Goal: Transaction & Acquisition: Purchase product/service

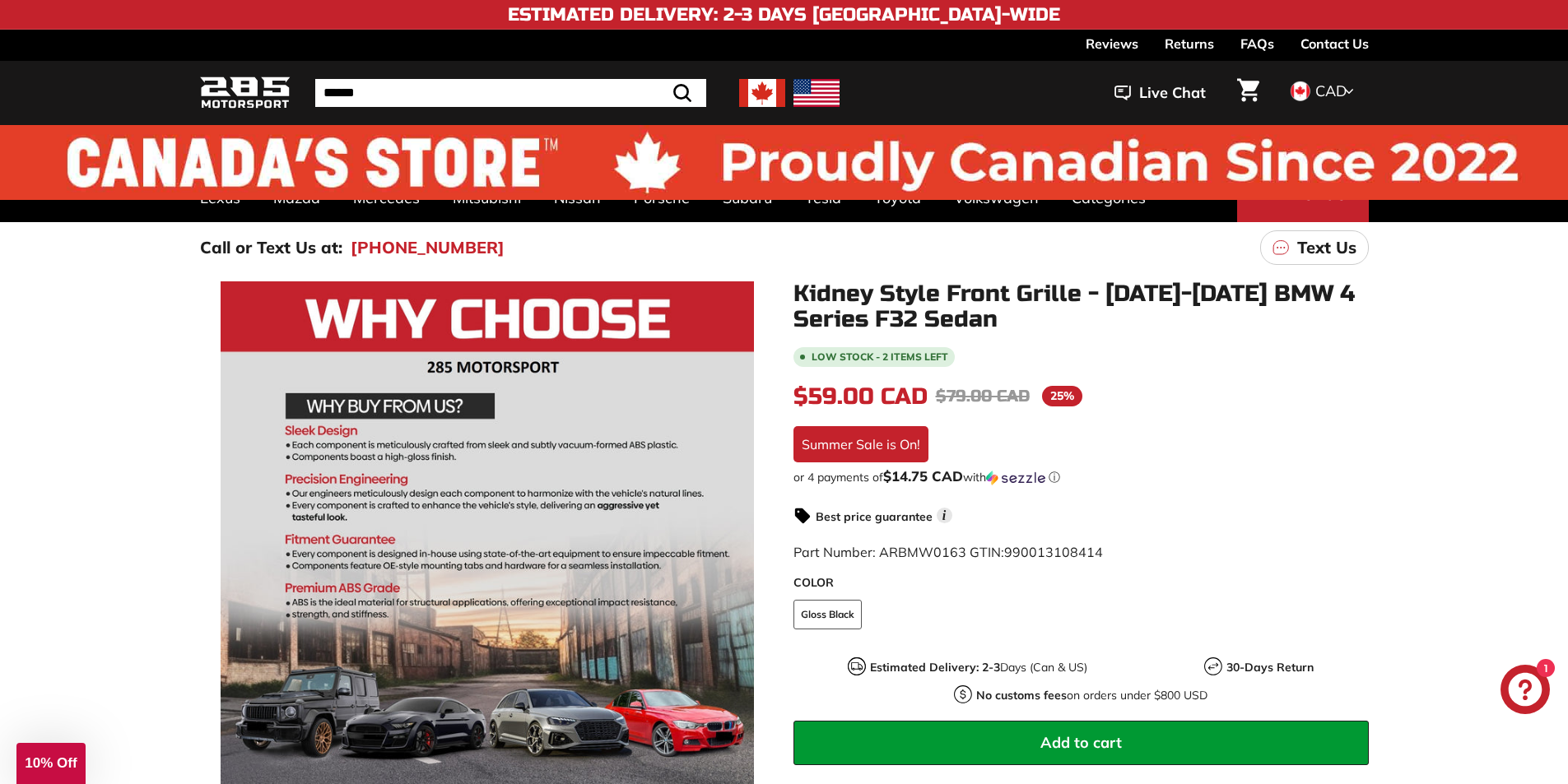
scroll to position [0, 45]
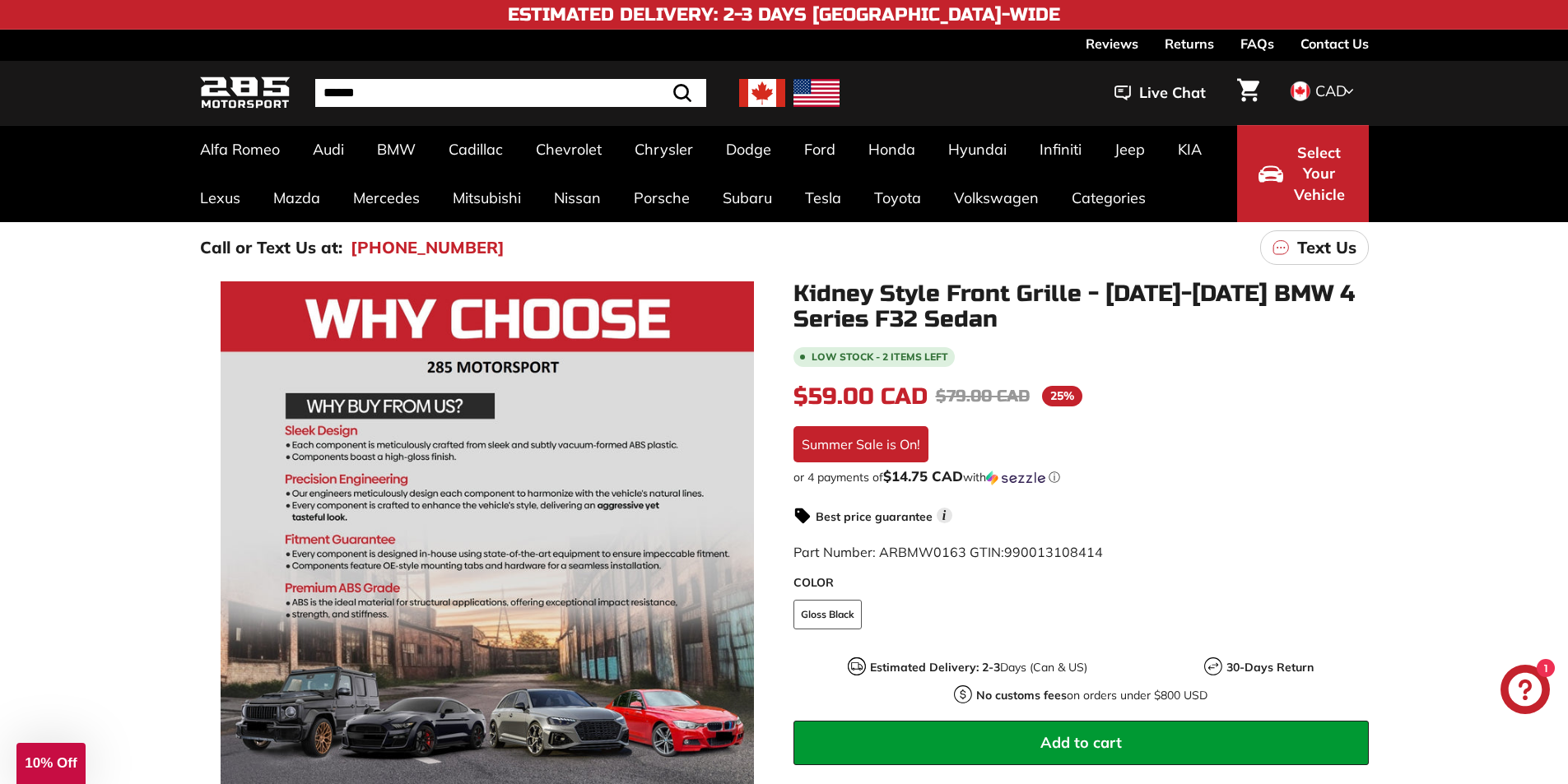
click at [1311, 160] on span "Select Your Vehicle" at bounding box center [1320, 174] width 56 height 64
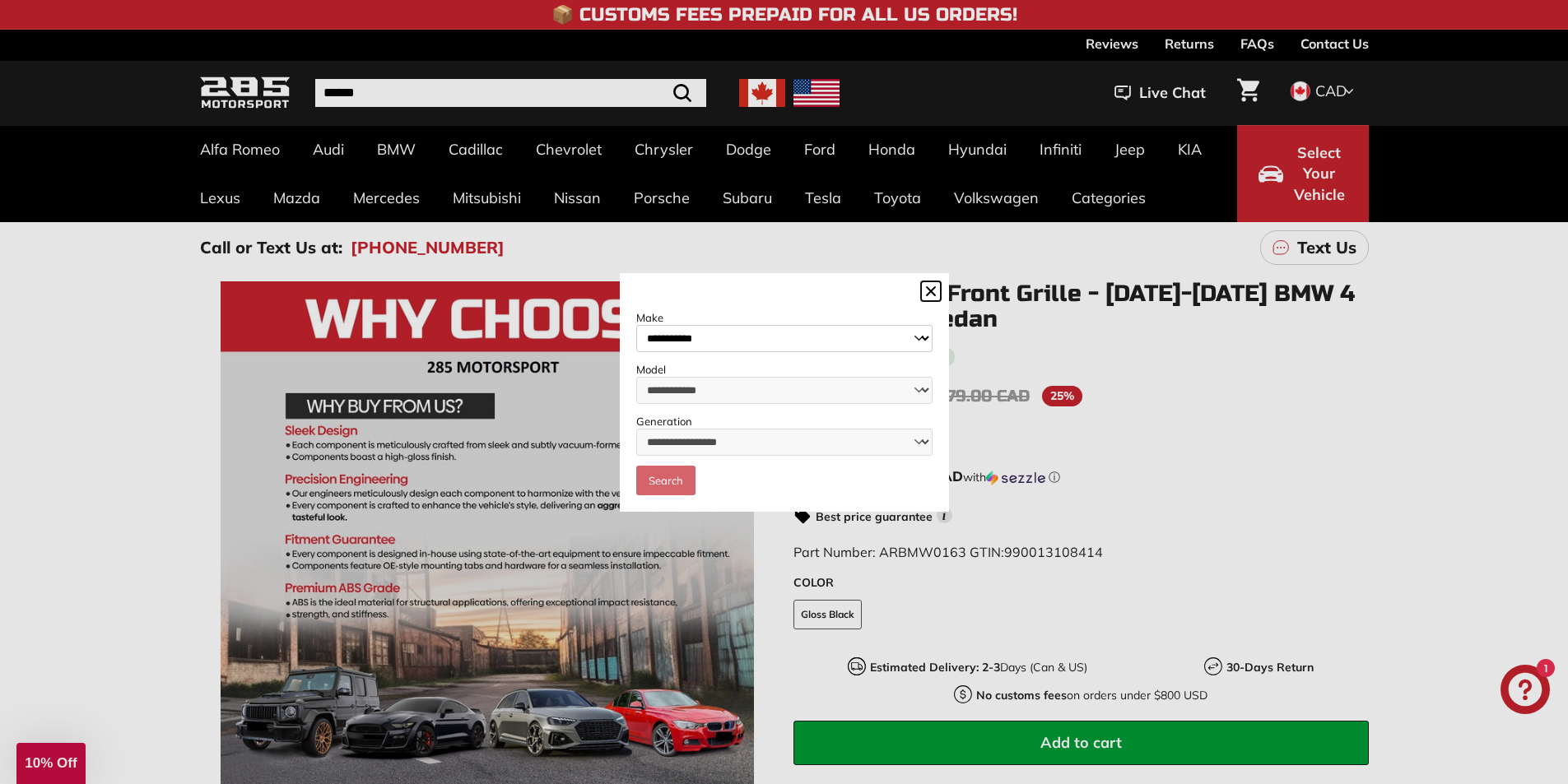
click at [748, 341] on select "**********" at bounding box center [784, 338] width 296 height 27
select select "***"
click at [636, 325] on select "**********" at bounding box center [784, 338] width 296 height 27
click at [679, 385] on select "**********" at bounding box center [784, 390] width 296 height 27
select select "********"
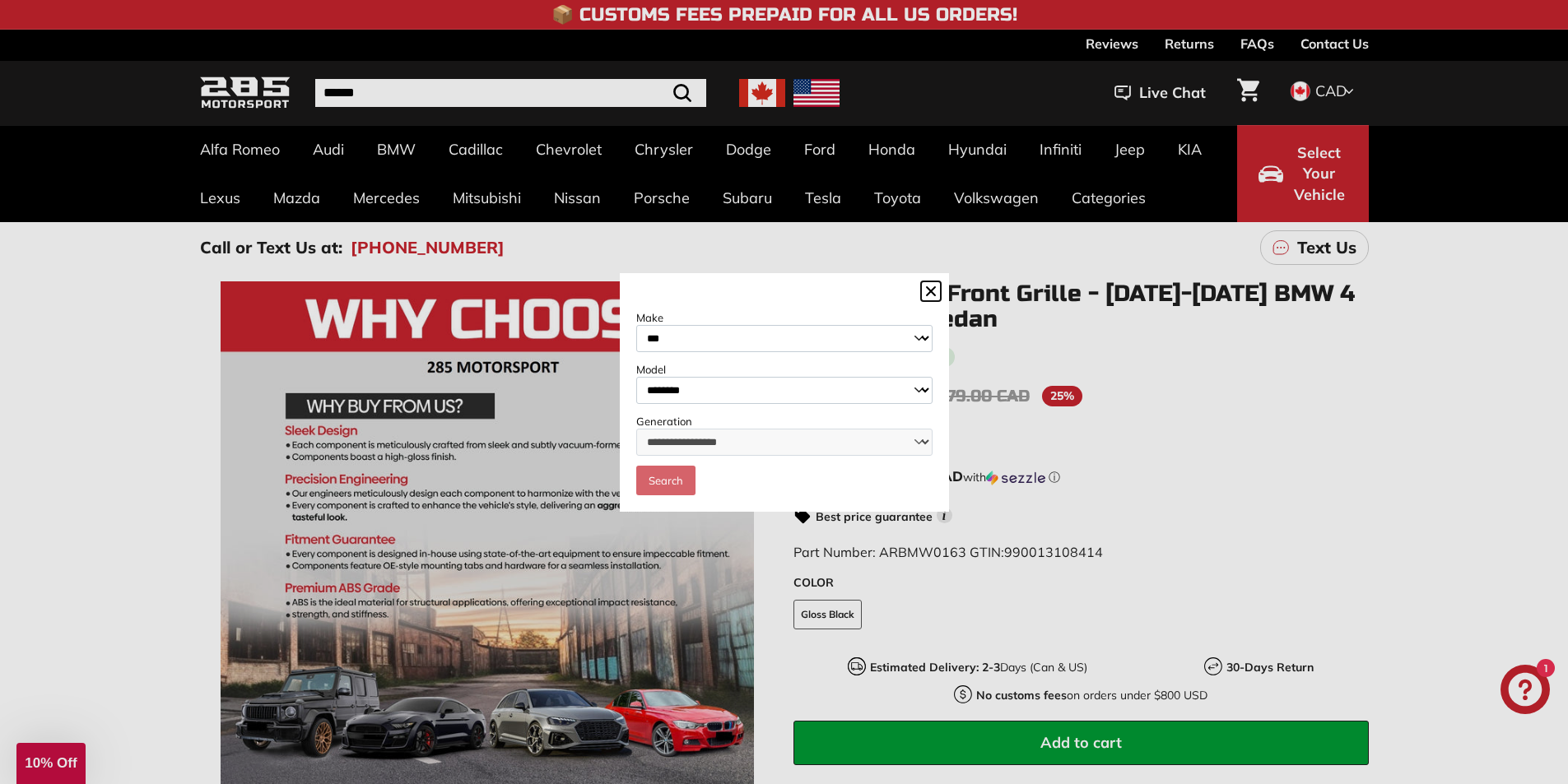
click at [636, 377] on select "**********" at bounding box center [784, 390] width 296 height 27
click at [683, 445] on select "**********" at bounding box center [784, 442] width 296 height 27
select select "**********"
click at [636, 429] on select "**********" at bounding box center [784, 442] width 296 height 27
click at [681, 480] on link "Search" at bounding box center [666, 480] width 60 height 30
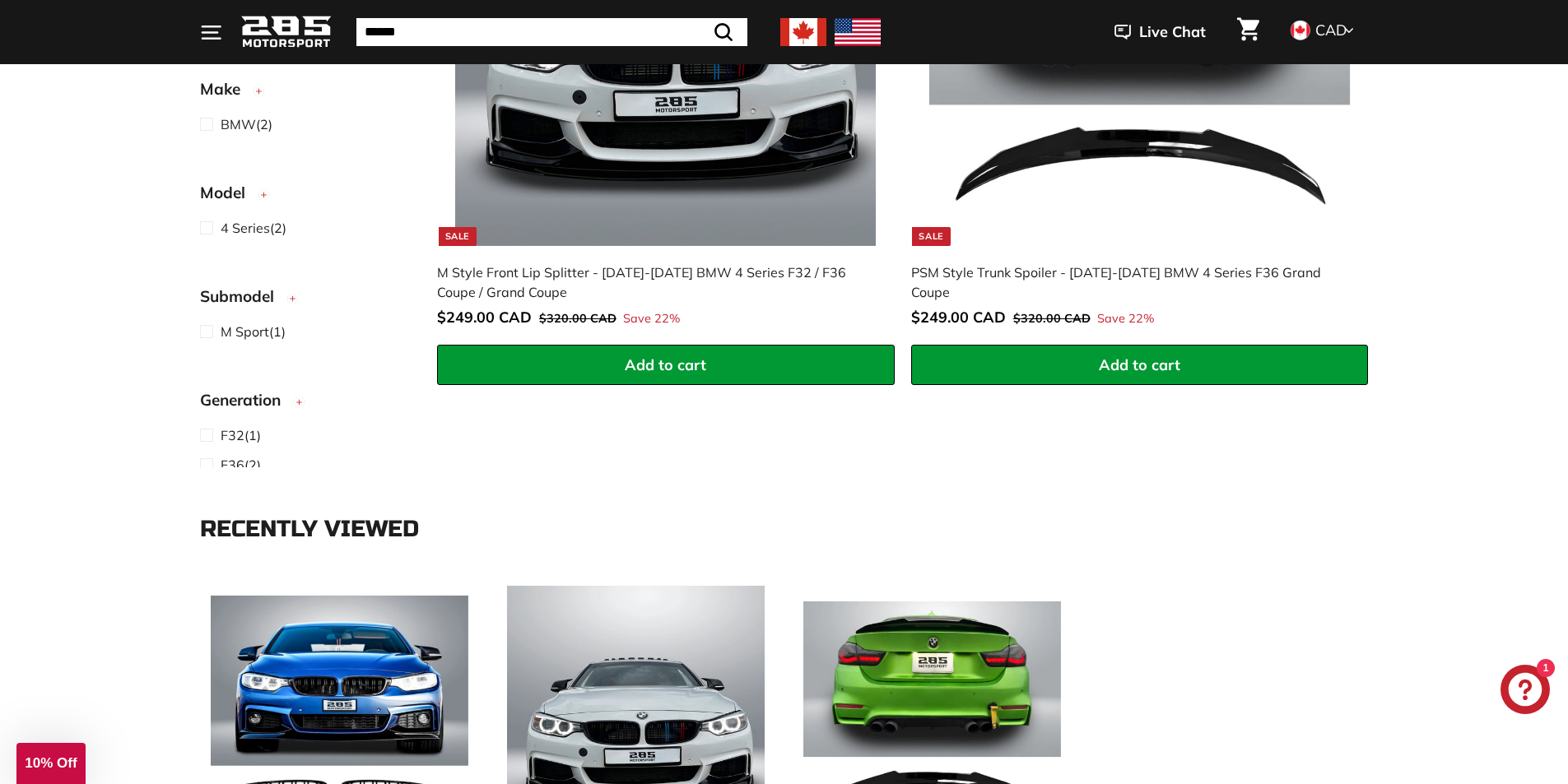
scroll to position [329, 0]
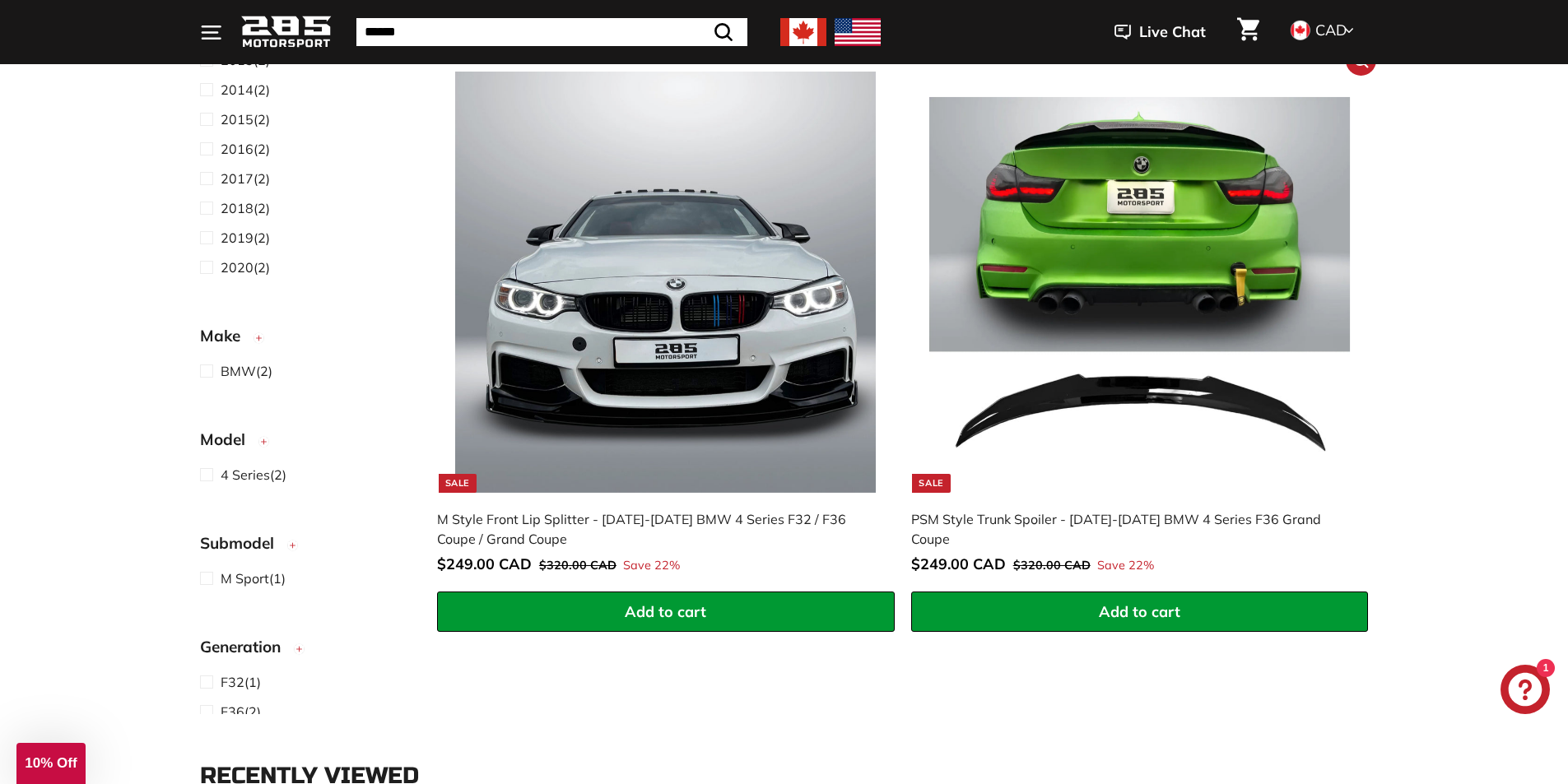
click at [1067, 245] on img at bounding box center [1139, 282] width 420 height 420
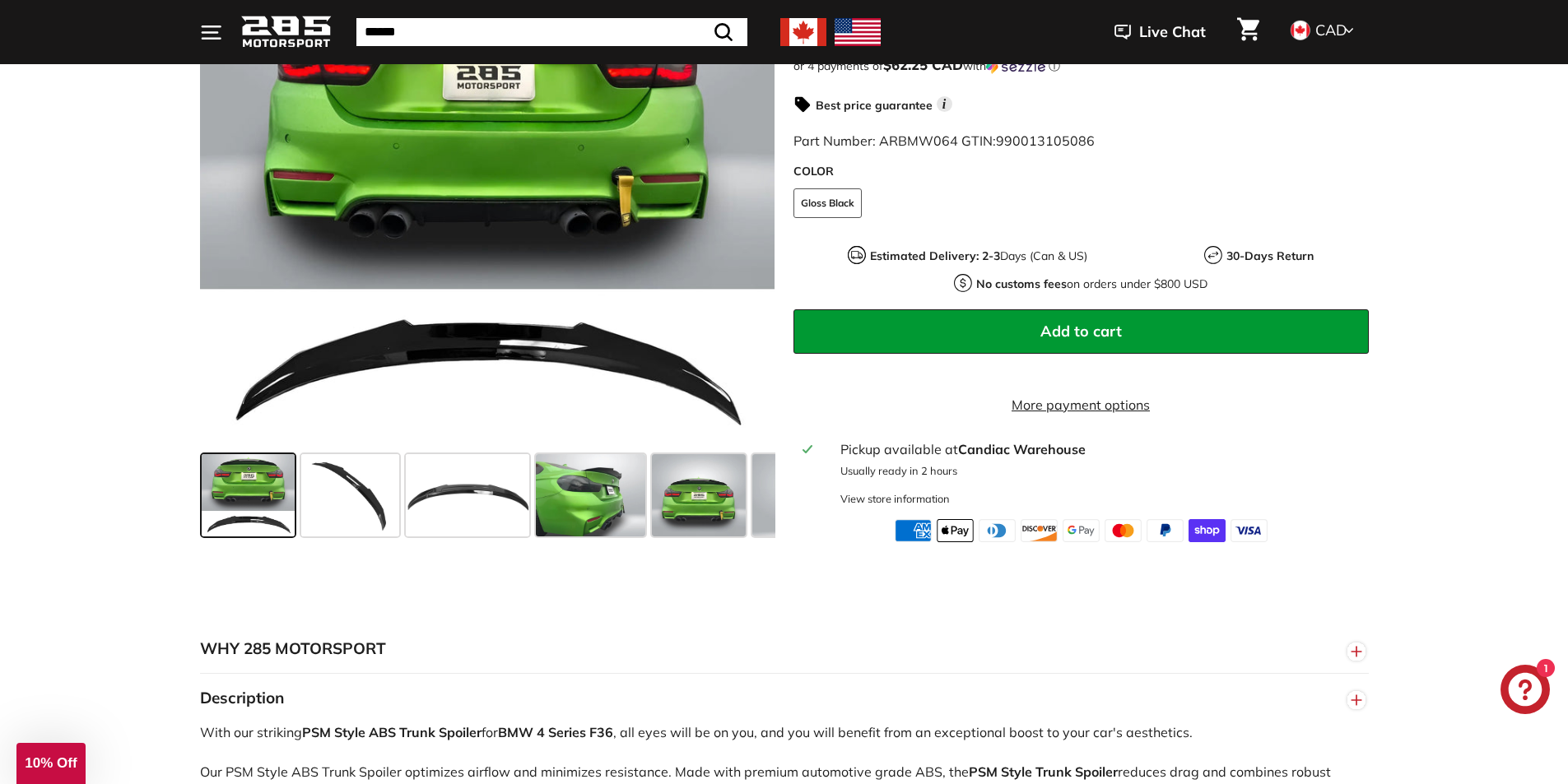
scroll to position [658, 0]
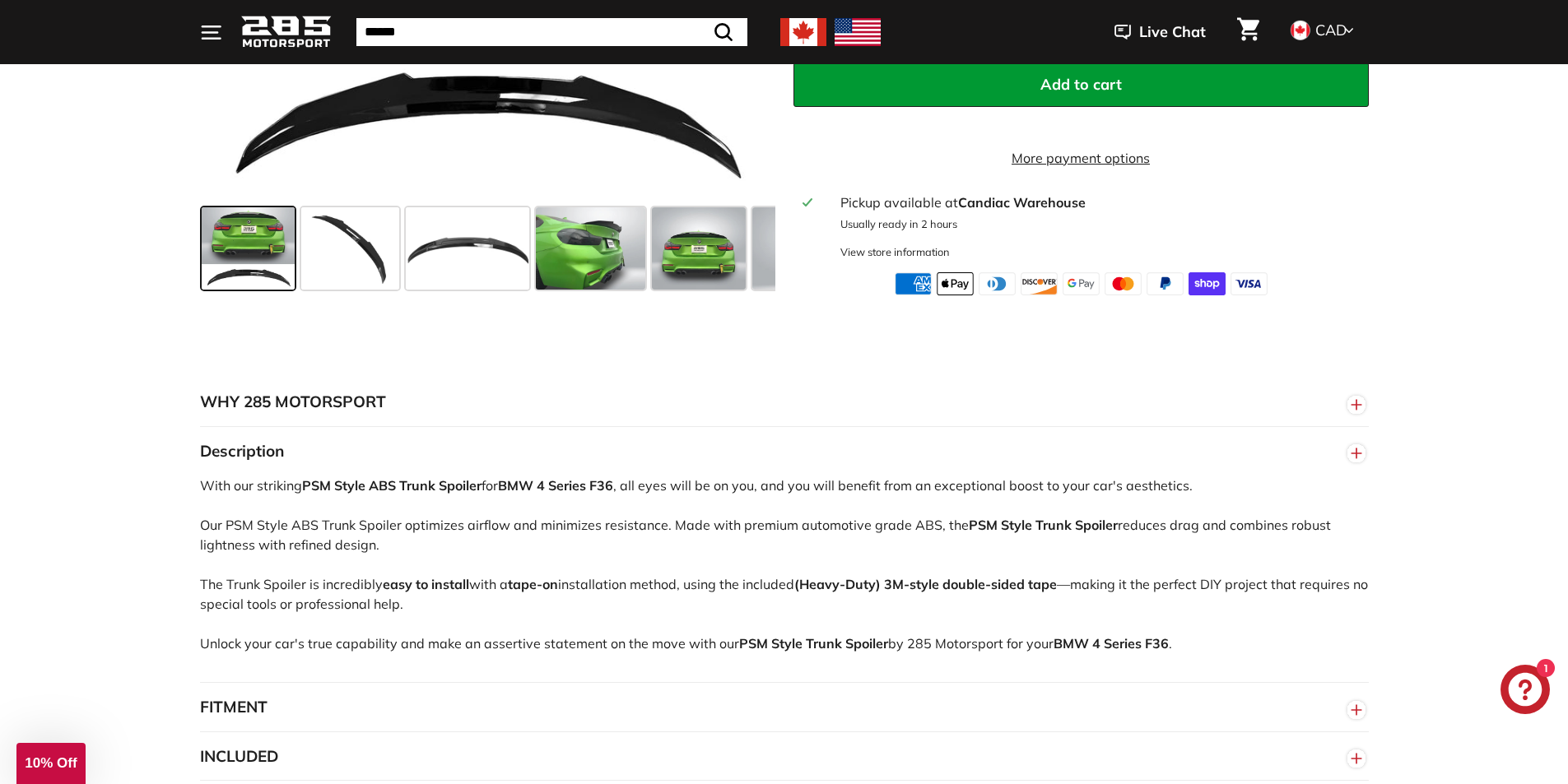
click at [568, 494] on strong "BMW 4 Series F36" at bounding box center [555, 485] width 115 height 17
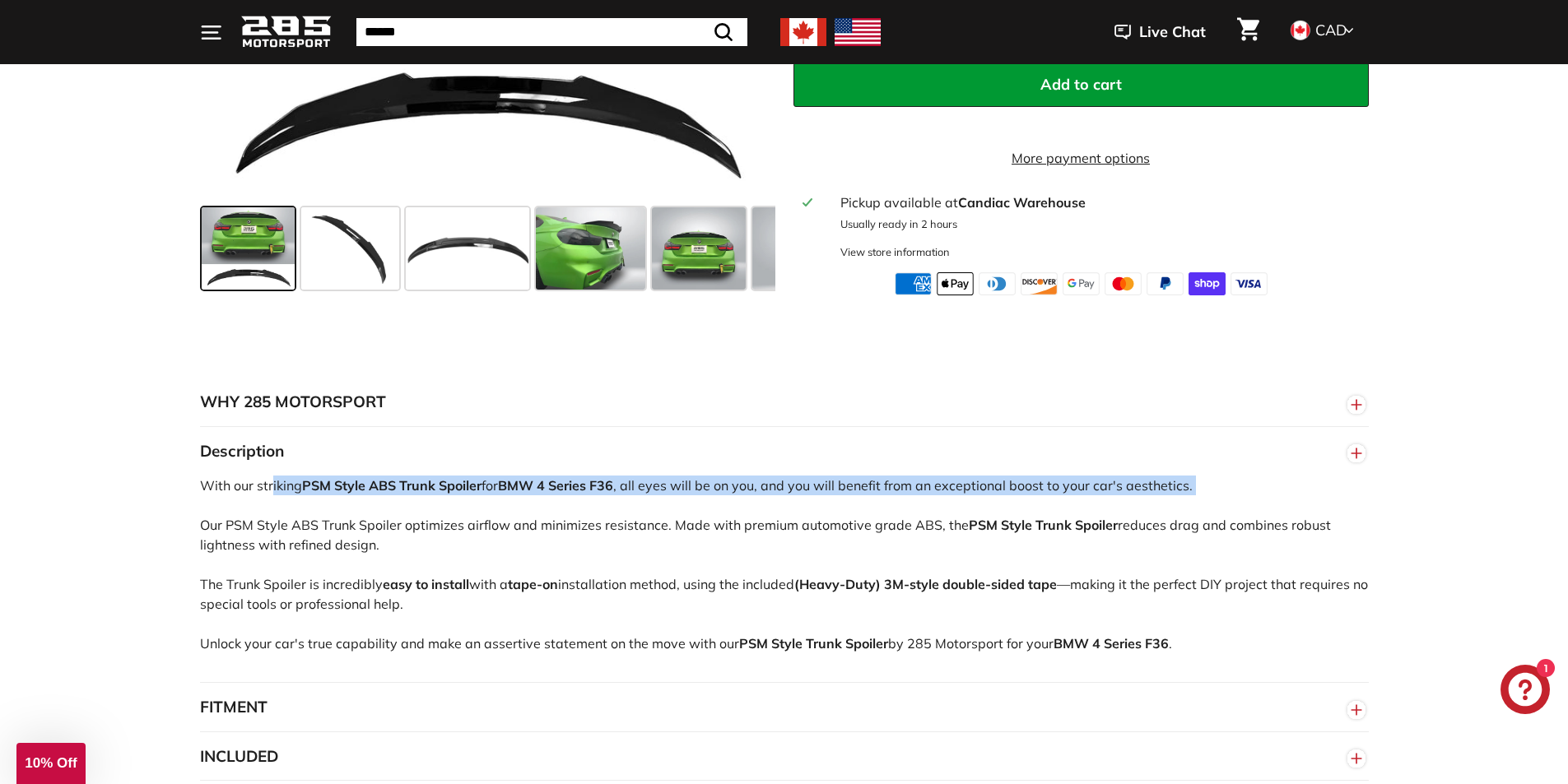
click at [568, 494] on strong "BMW 4 Series F36" at bounding box center [555, 485] width 115 height 17
click at [571, 494] on strong "BMW 4 Series F36" at bounding box center [555, 485] width 115 height 17
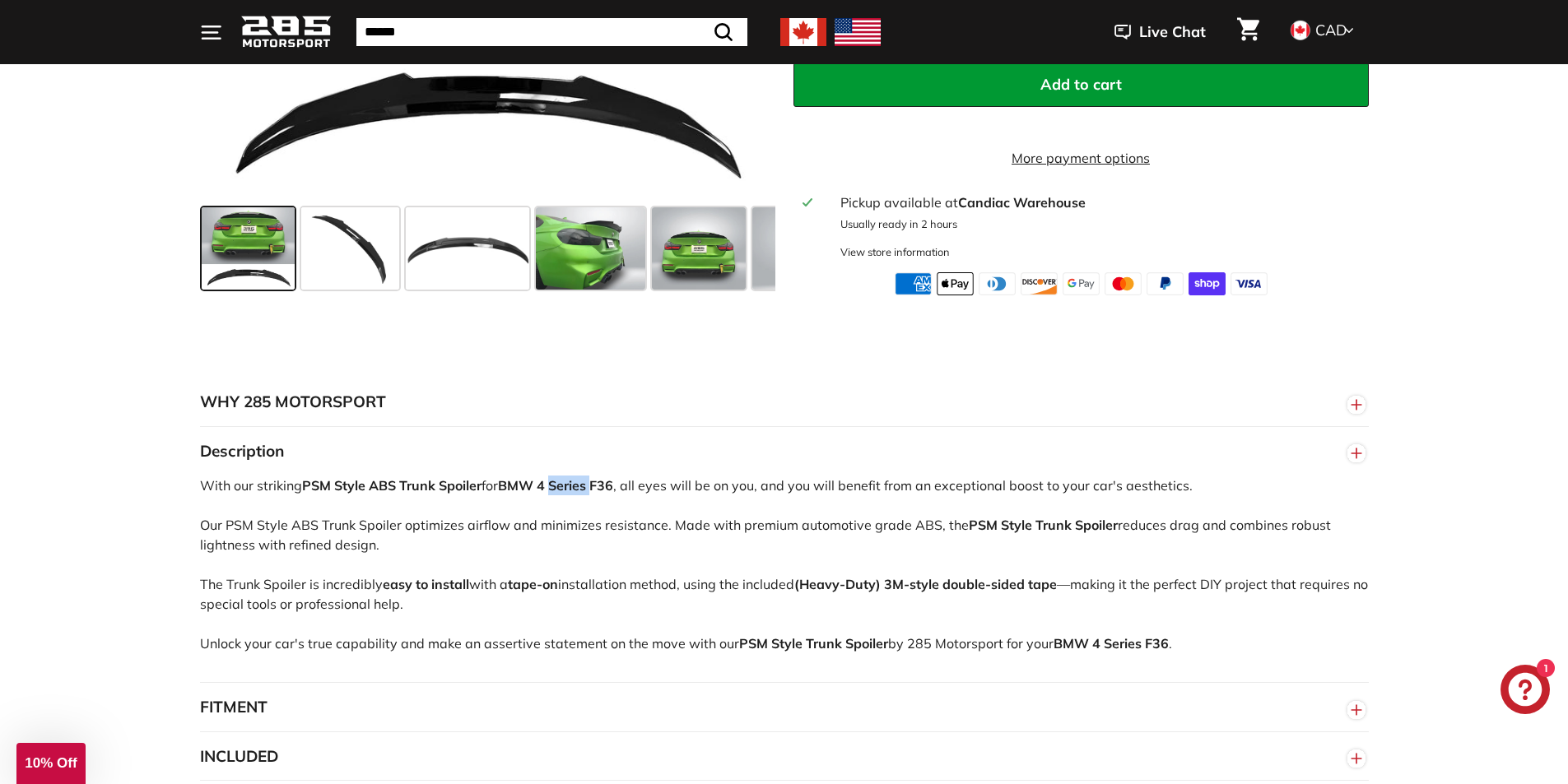
click at [571, 494] on strong "BMW 4 Series F36" at bounding box center [555, 485] width 115 height 17
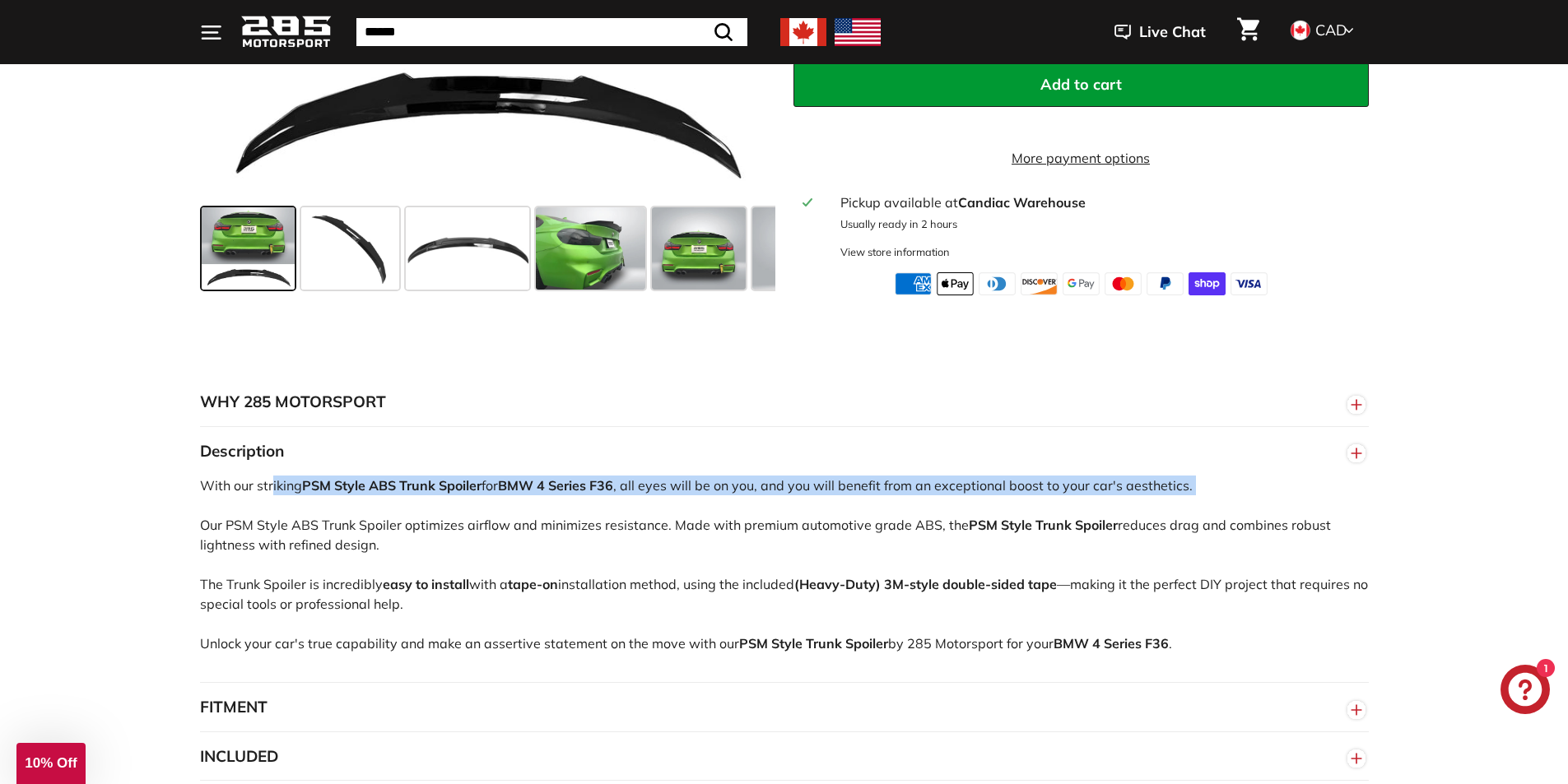
click at [571, 494] on strong "BMW 4 Series F36" at bounding box center [555, 485] width 115 height 17
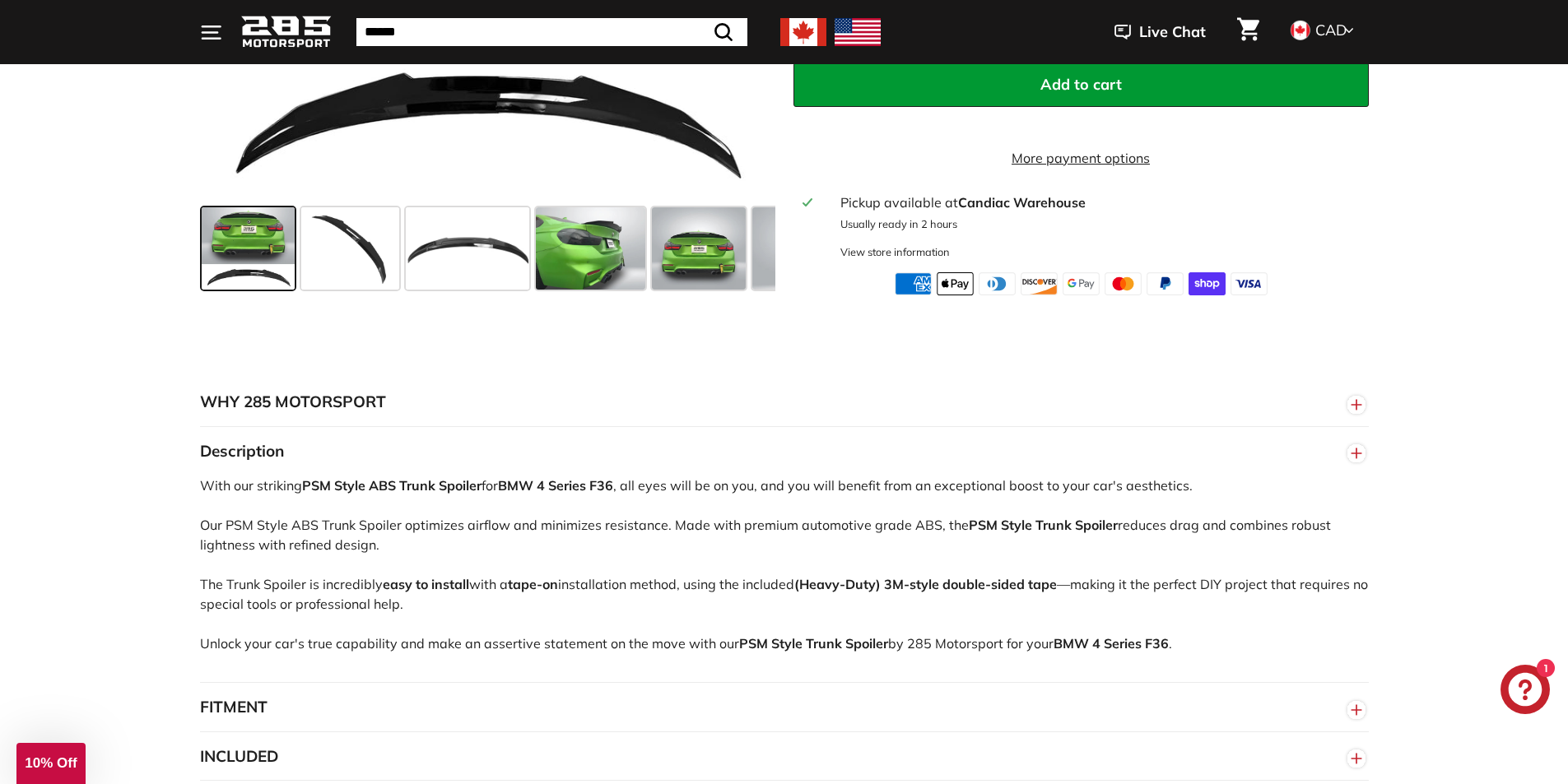
click at [291, 551] on div "With our striking PSM Style ABS Trunk Spoiler for BMW 4 Series F36 , all eyes w…" at bounding box center [784, 579] width 1168 height 207
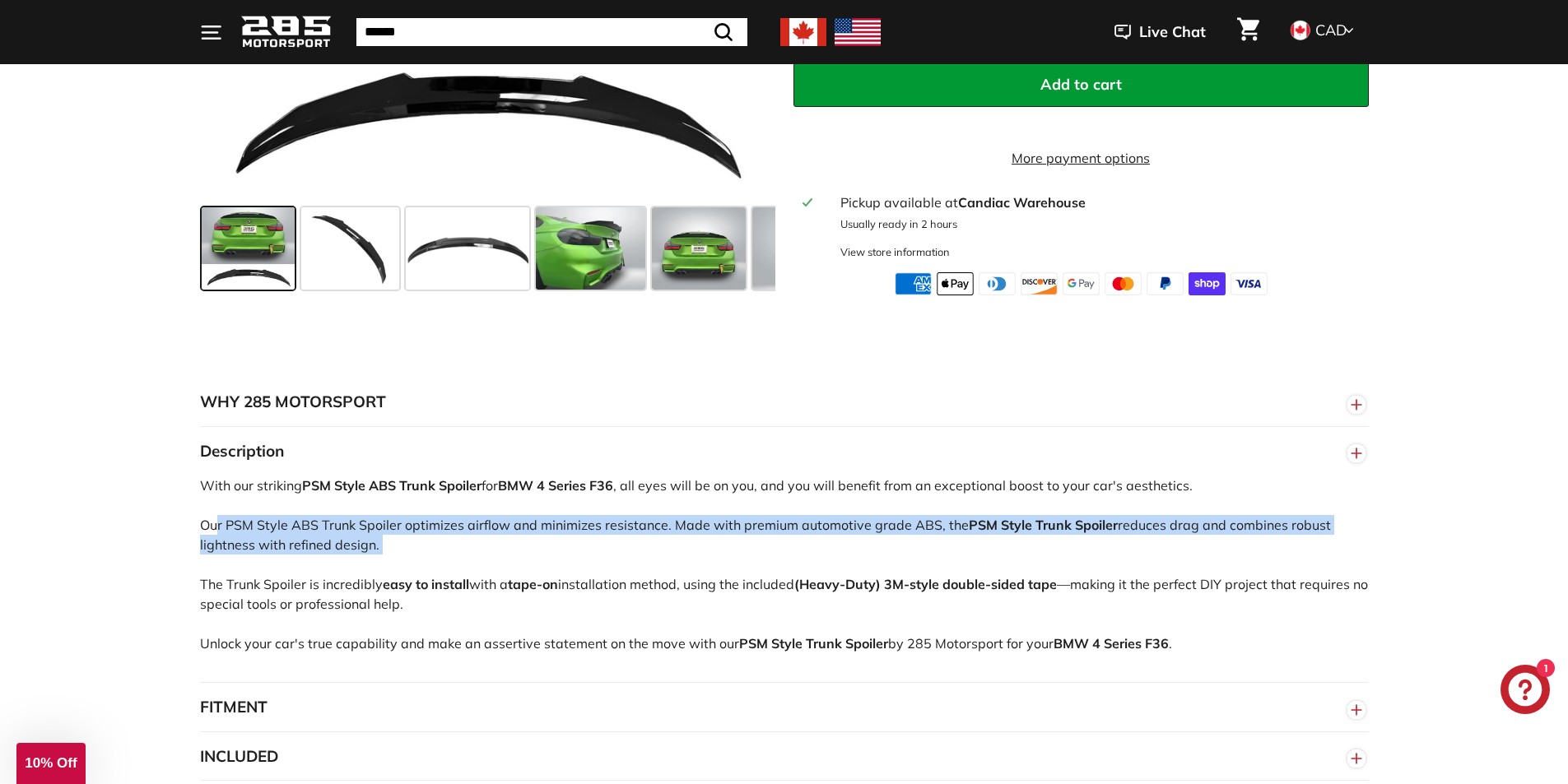
click at [291, 551] on div "With our striking PSM Style ABS Trunk Spoiler for BMW 4 Series F36 , all eyes w…" at bounding box center [784, 579] width 1168 height 207
click at [307, 557] on div "With our striking PSM Style ABS Trunk Spoiler for BMW 4 Series F36 , all eyes w…" at bounding box center [784, 579] width 1168 height 207
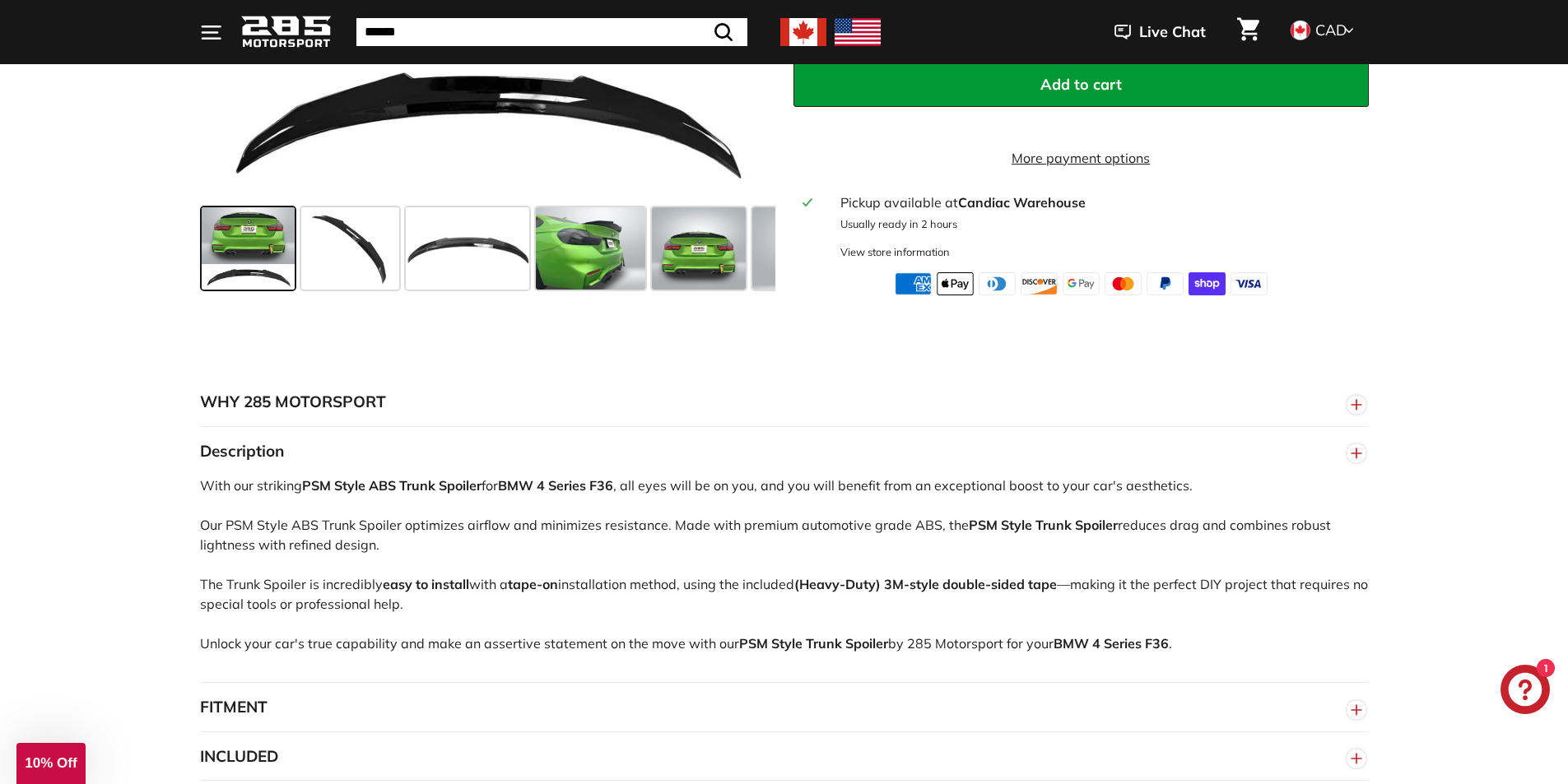
click at [307, 557] on div "With our striking PSM Style ABS Trunk Spoiler for BMW 4 Series F36 , all eyes w…" at bounding box center [784, 579] width 1168 height 207
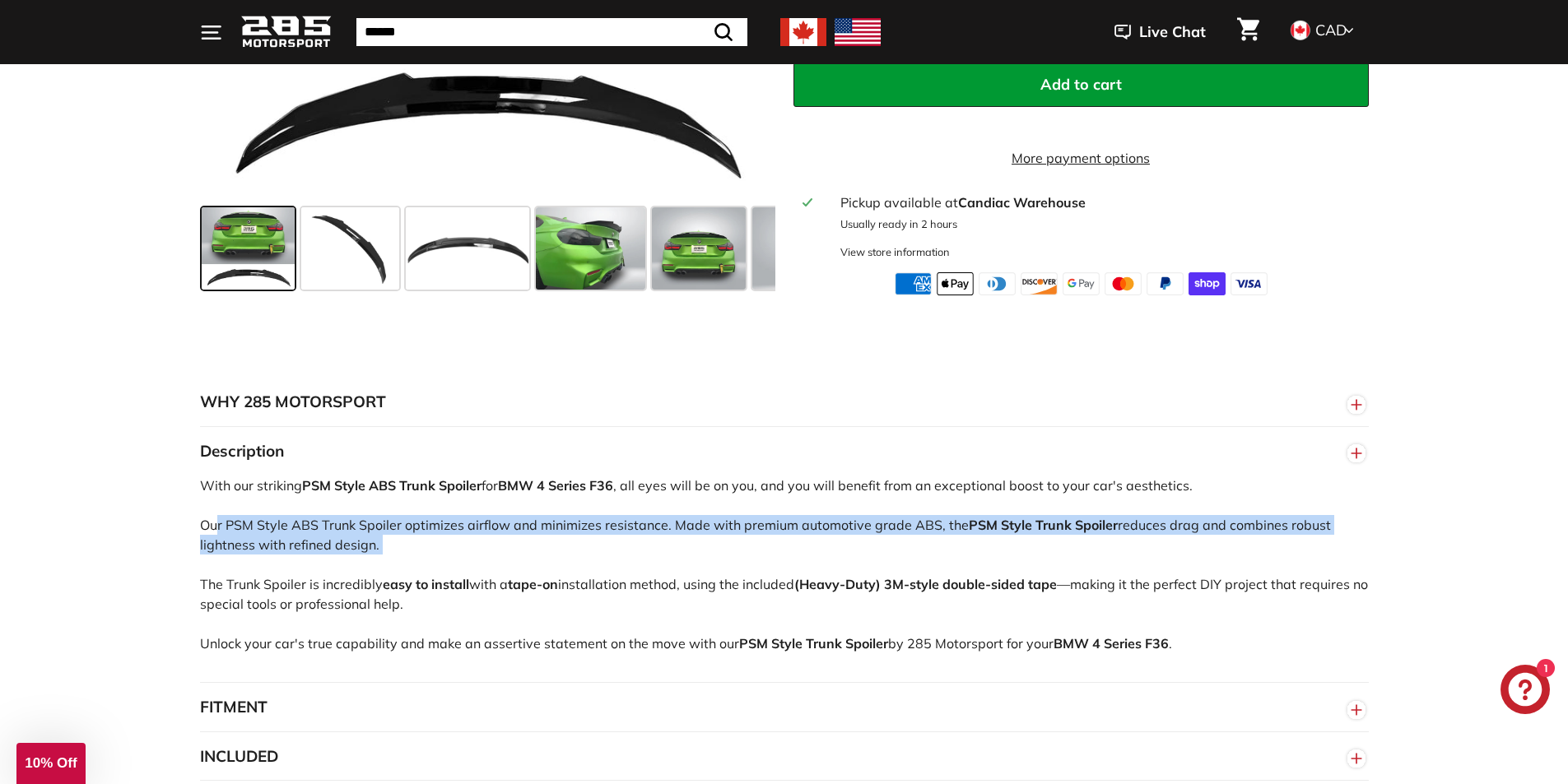
click at [307, 557] on div "With our striking PSM Style ABS Trunk Spoiler for BMW 4 Series F36 , all eyes w…" at bounding box center [784, 579] width 1168 height 207
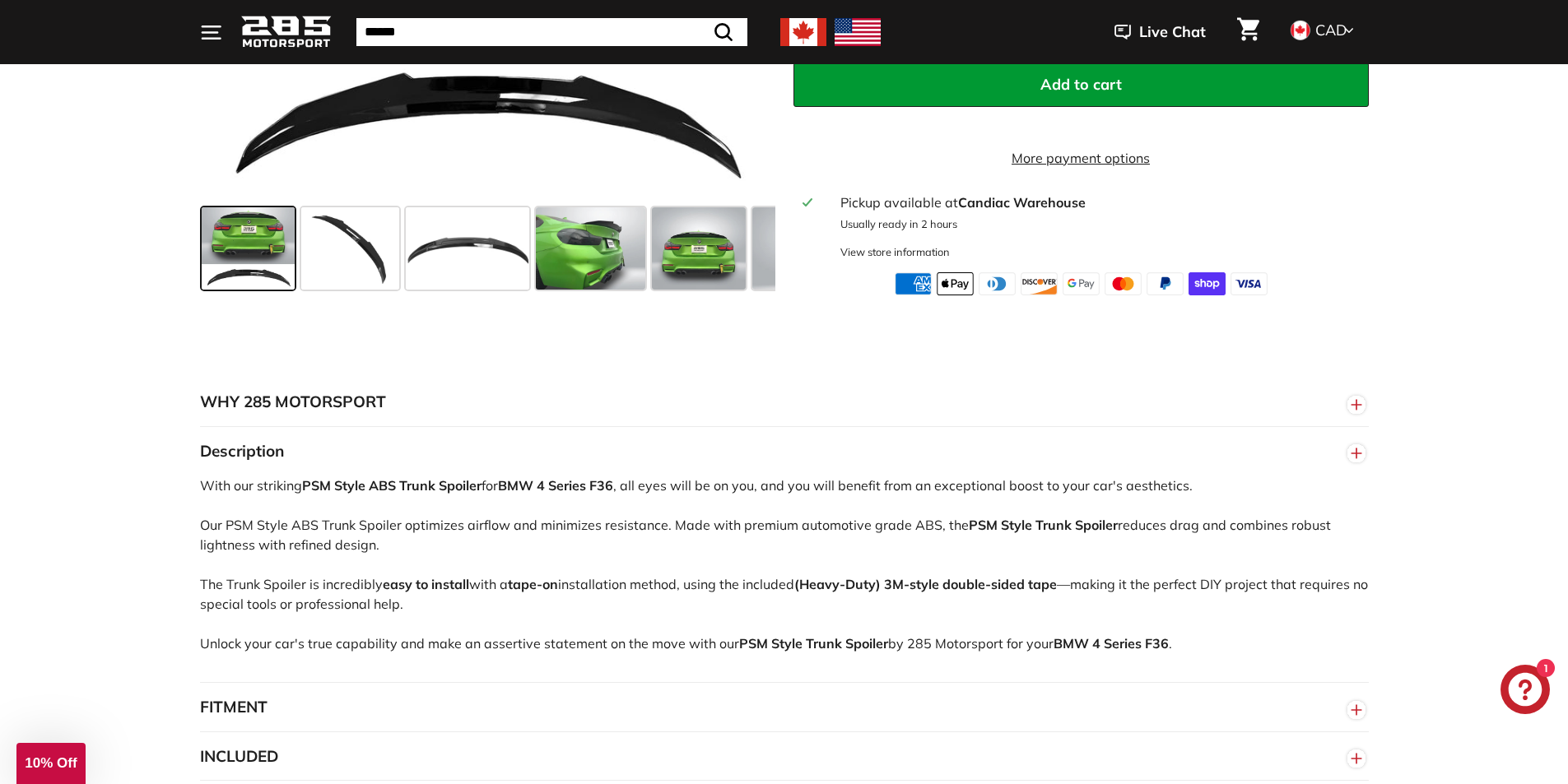
click at [307, 557] on div "With our striking PSM Style ABS Trunk Spoiler for BMW 4 Series F36 , all eyes w…" at bounding box center [784, 579] width 1168 height 207
click at [317, 538] on div "With our striking PSM Style ABS Trunk Spoiler for BMW 4 Series F36 , all eyes w…" at bounding box center [784, 579] width 1168 height 207
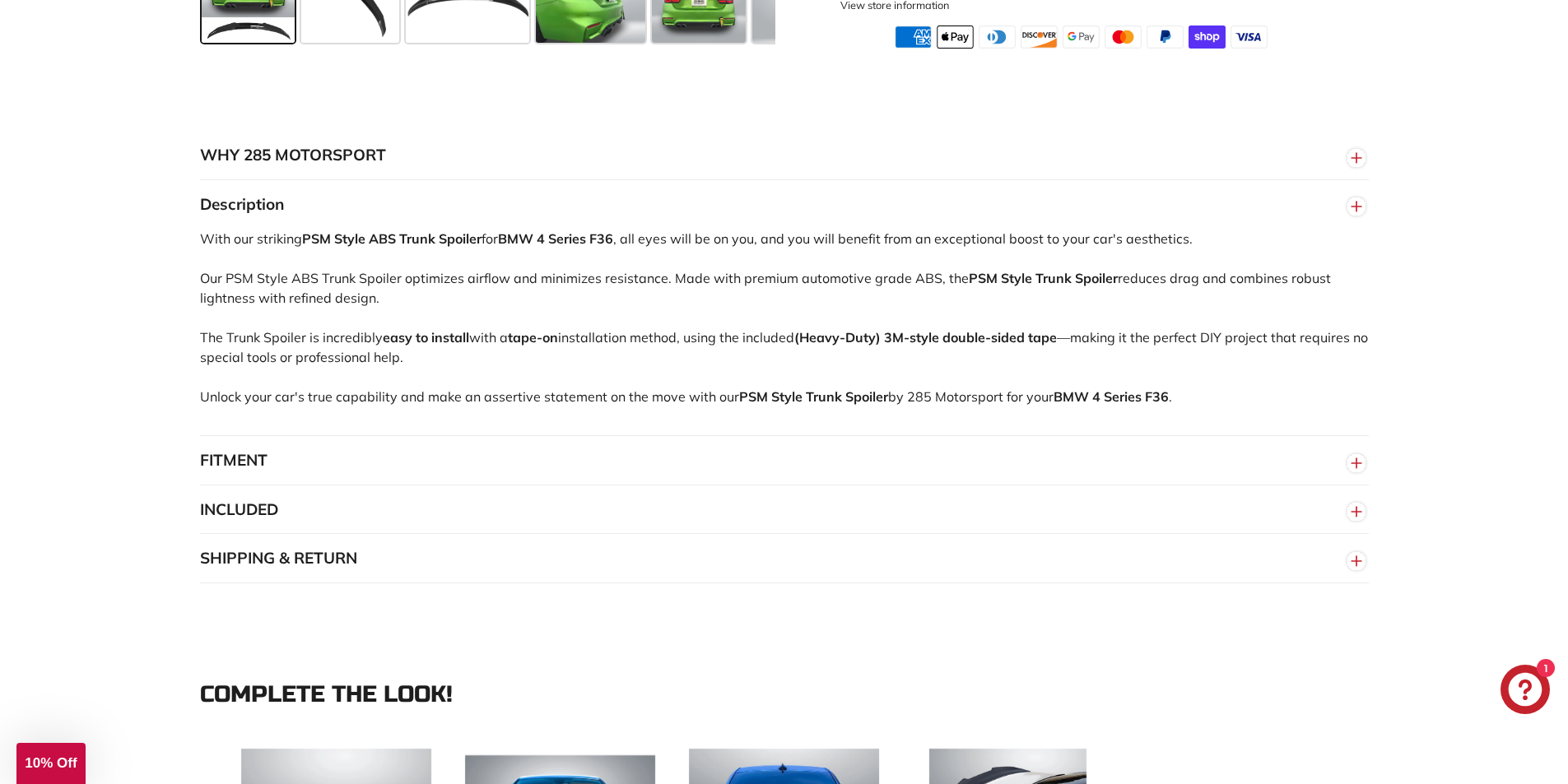
click at [253, 474] on button "FITMENT" at bounding box center [784, 461] width 1168 height 50
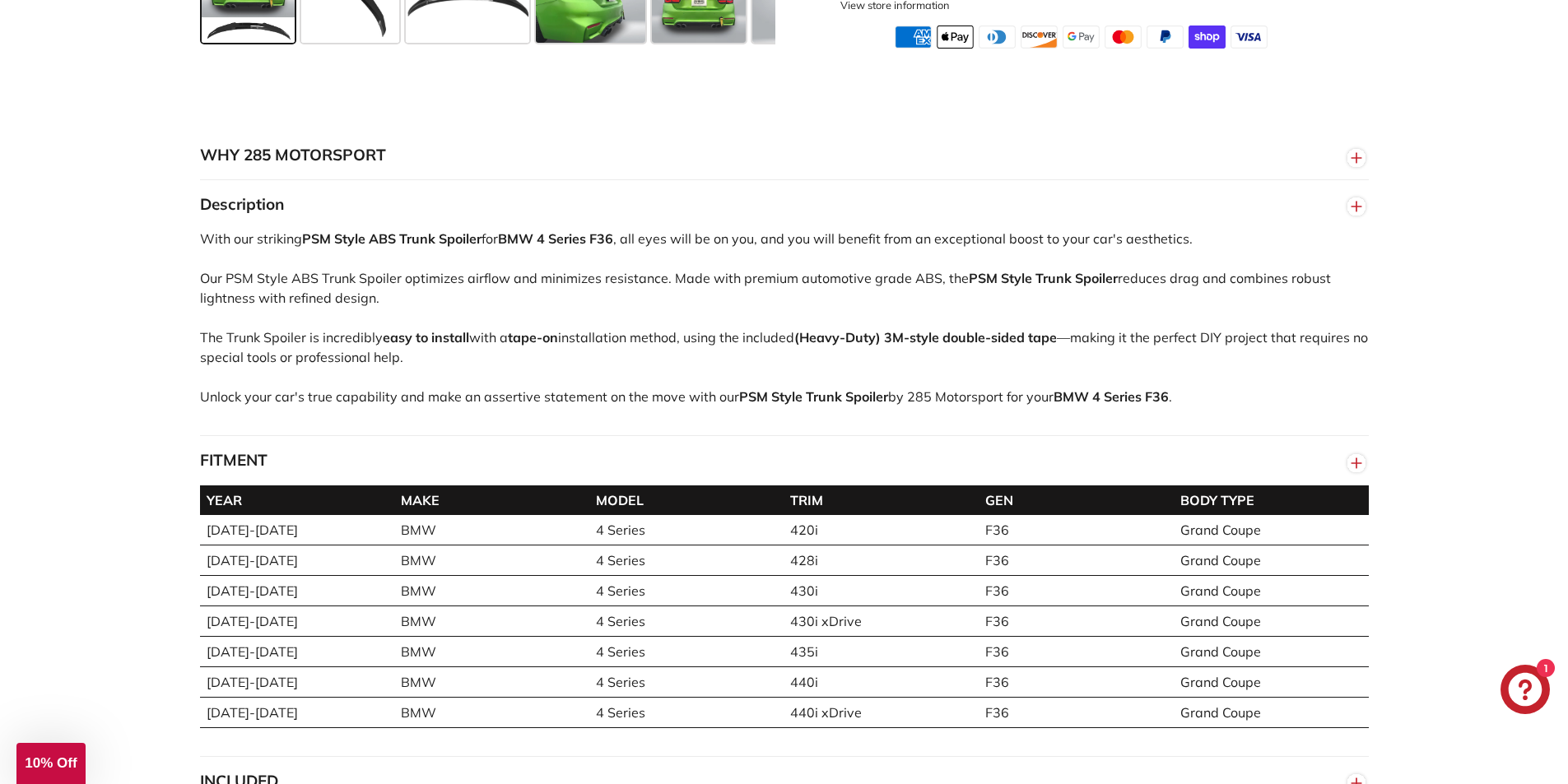
click at [244, 476] on button "FITMENT" at bounding box center [784, 461] width 1168 height 50
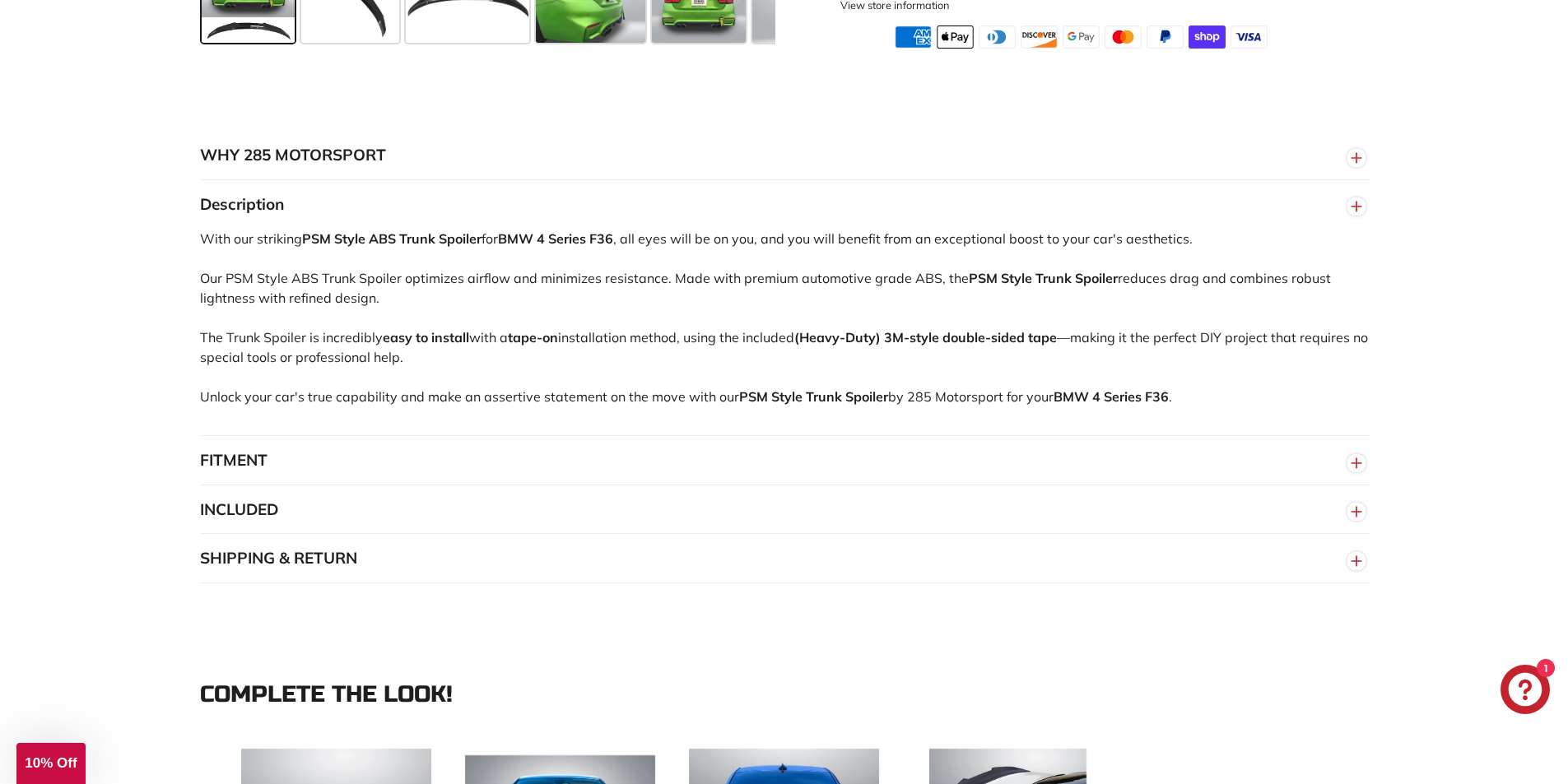
click at [259, 533] on button "INCLUDED" at bounding box center [784, 510] width 1168 height 50
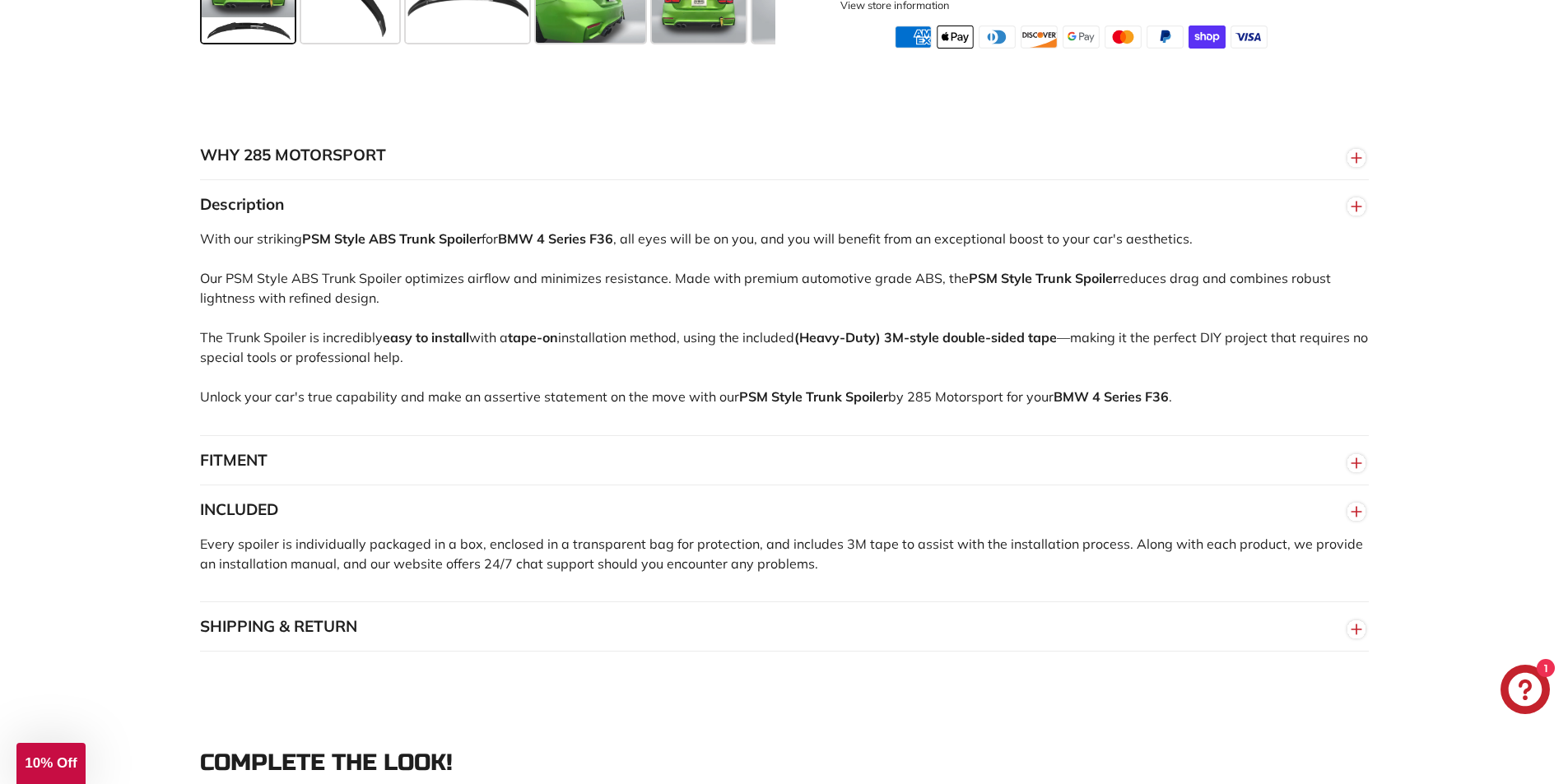
click at [289, 571] on span "Every spoiler is individually packaged in a box, enclosed in a transparent bag …" at bounding box center [781, 553] width 1163 height 36
click at [288, 571] on span "Every spoiler is individually packaged in a box, enclosed in a transparent bag …" at bounding box center [781, 553] width 1163 height 36
click at [286, 571] on span "Every spoiler is individually packaged in a box, enclosed in a transparent bag …" at bounding box center [781, 553] width 1163 height 36
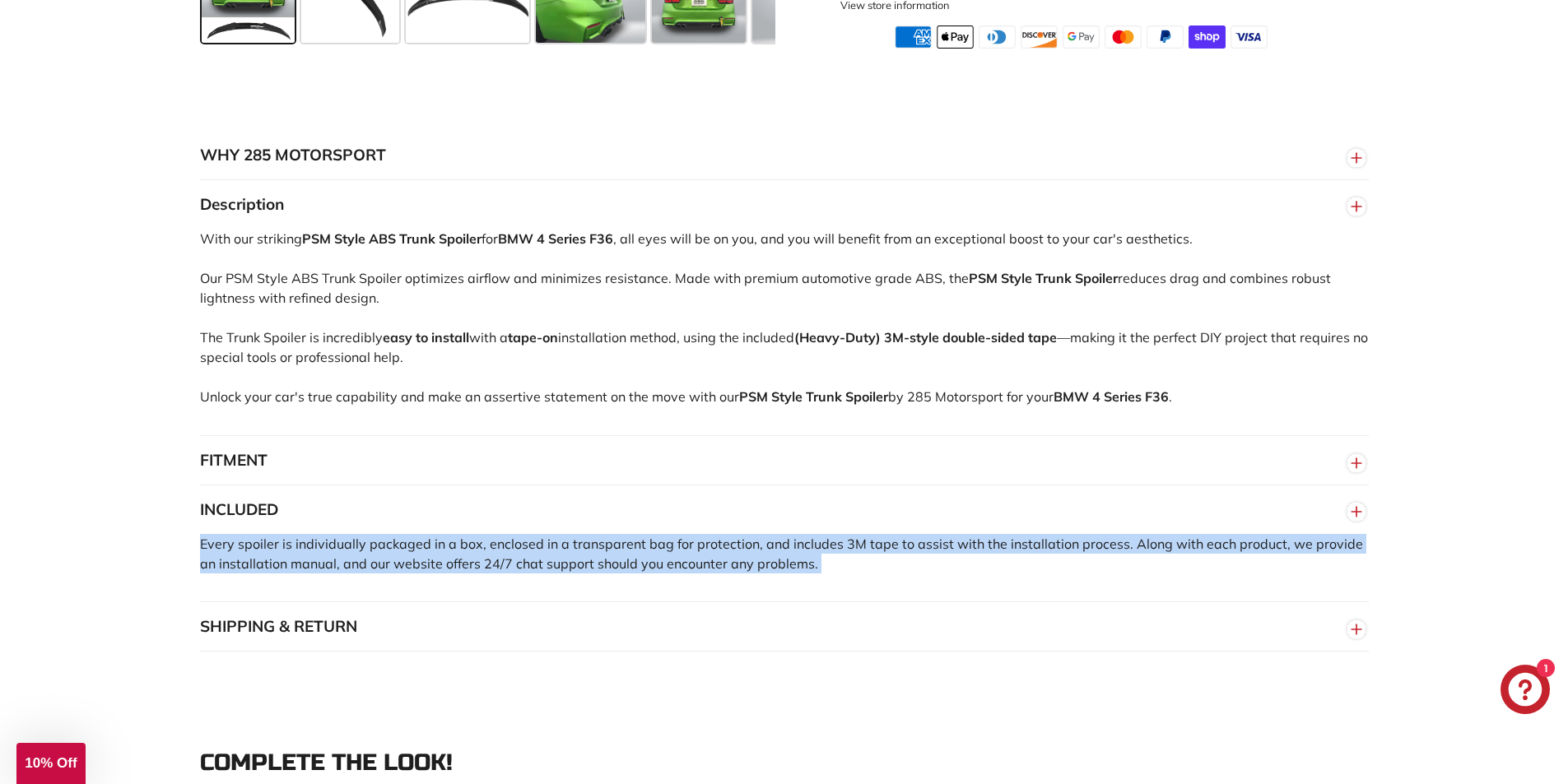
click at [286, 571] on span "Every spoiler is individually packaged in a box, enclosed in a transparent bag …" at bounding box center [781, 553] width 1163 height 36
click at [284, 571] on span "Every spoiler is individually packaged in a box, enclosed in a transparent bag …" at bounding box center [781, 553] width 1163 height 36
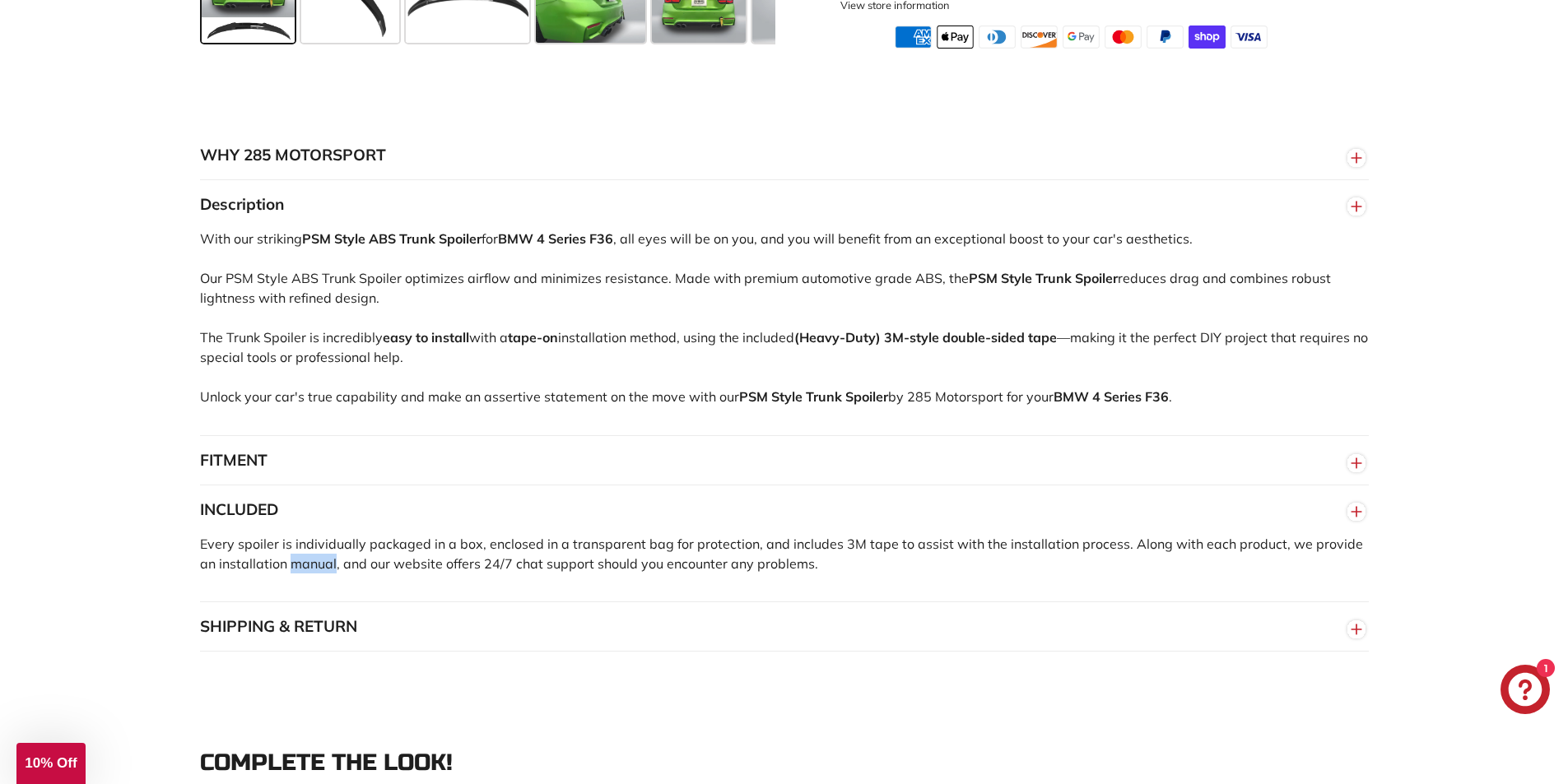
click at [284, 571] on span "Every spoiler is individually packaged in a box, enclosed in a transparent bag …" at bounding box center [781, 553] width 1163 height 36
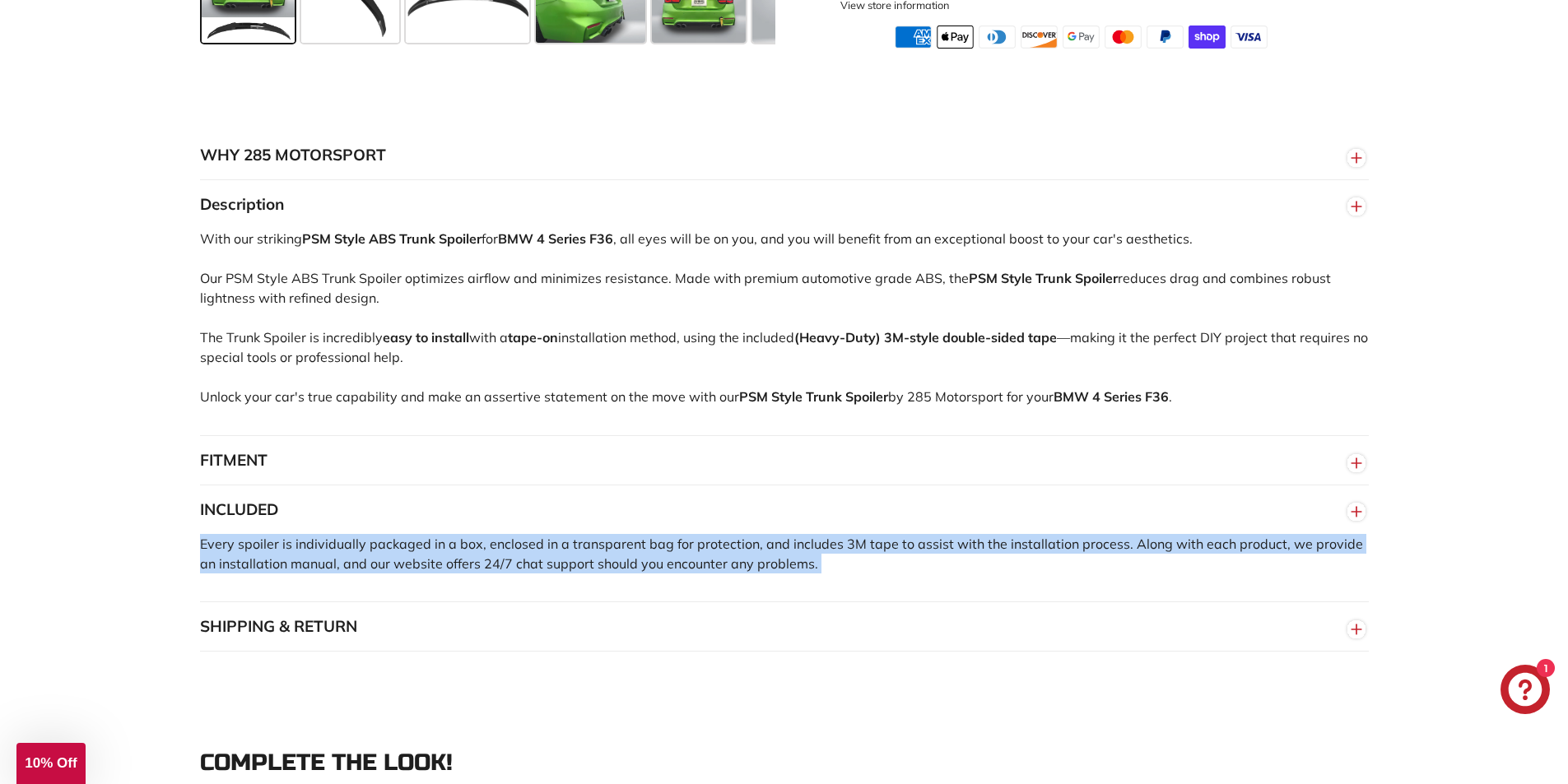
click at [284, 571] on span "Every spoiler is individually packaged in a box, enclosed in a transparent bag …" at bounding box center [781, 553] width 1163 height 36
click at [283, 571] on span "Every spoiler is individually packaged in a box, enclosed in a transparent bag …" at bounding box center [781, 553] width 1163 height 36
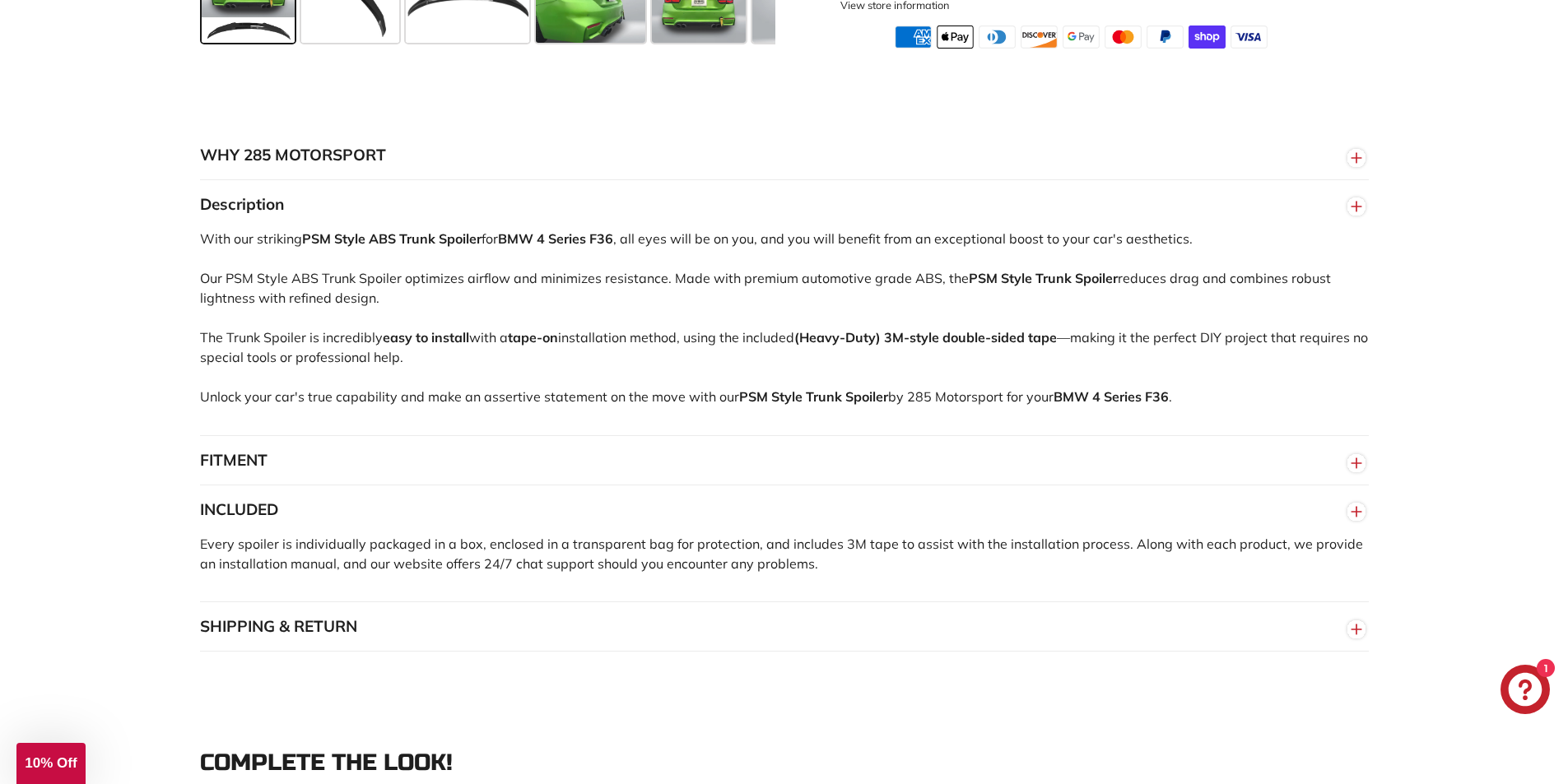
click at [299, 649] on button "SHIPPING & RETURN" at bounding box center [784, 627] width 1168 height 50
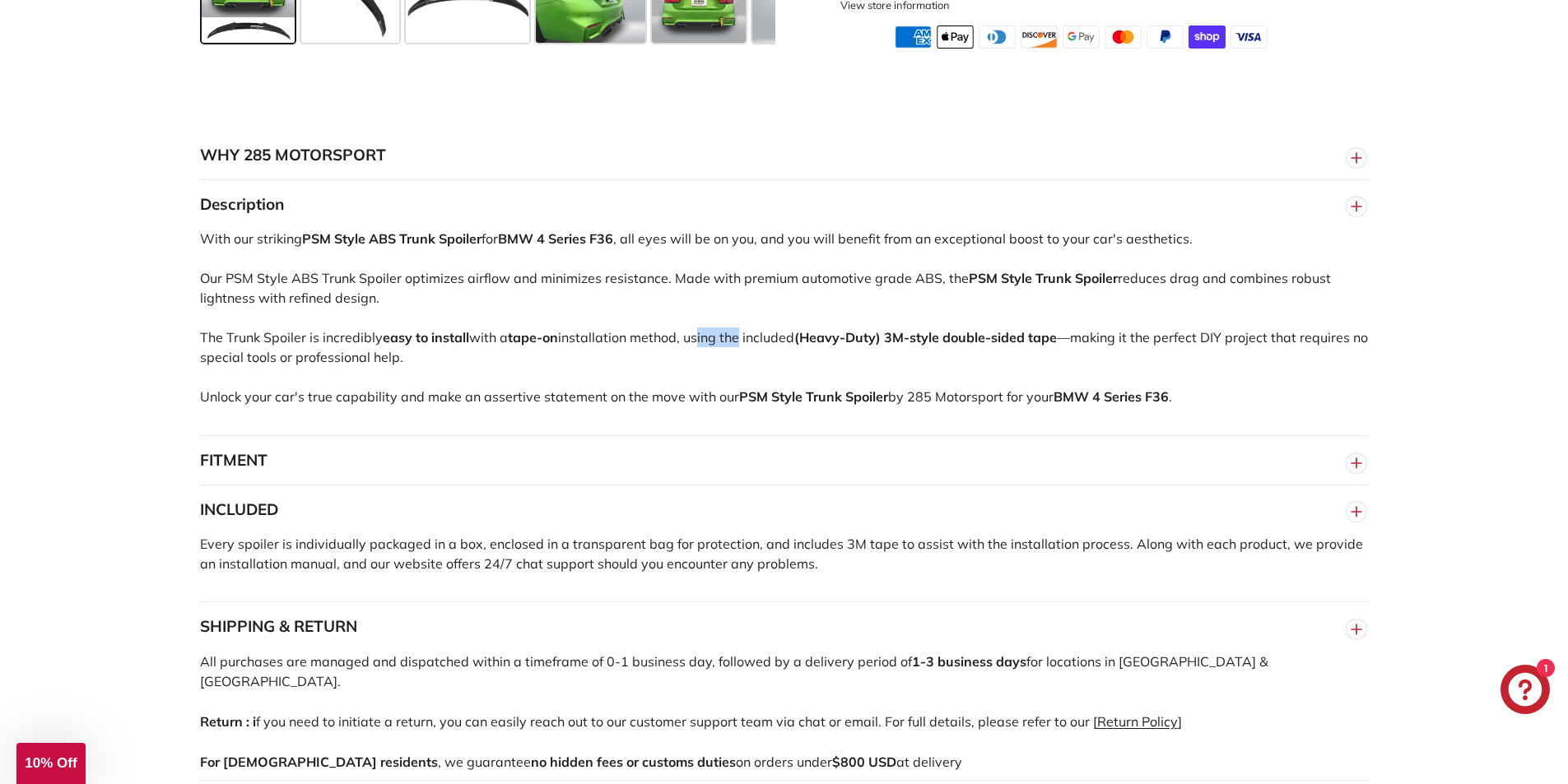
drag, startPoint x: 700, startPoint y: 352, endPoint x: 737, endPoint y: 358, distance: 37.5
click at [737, 358] on div "With our striking PSM Style ABS Trunk Spoiler for BMW 4 Series F36 , all eyes w…" at bounding box center [784, 332] width 1168 height 207
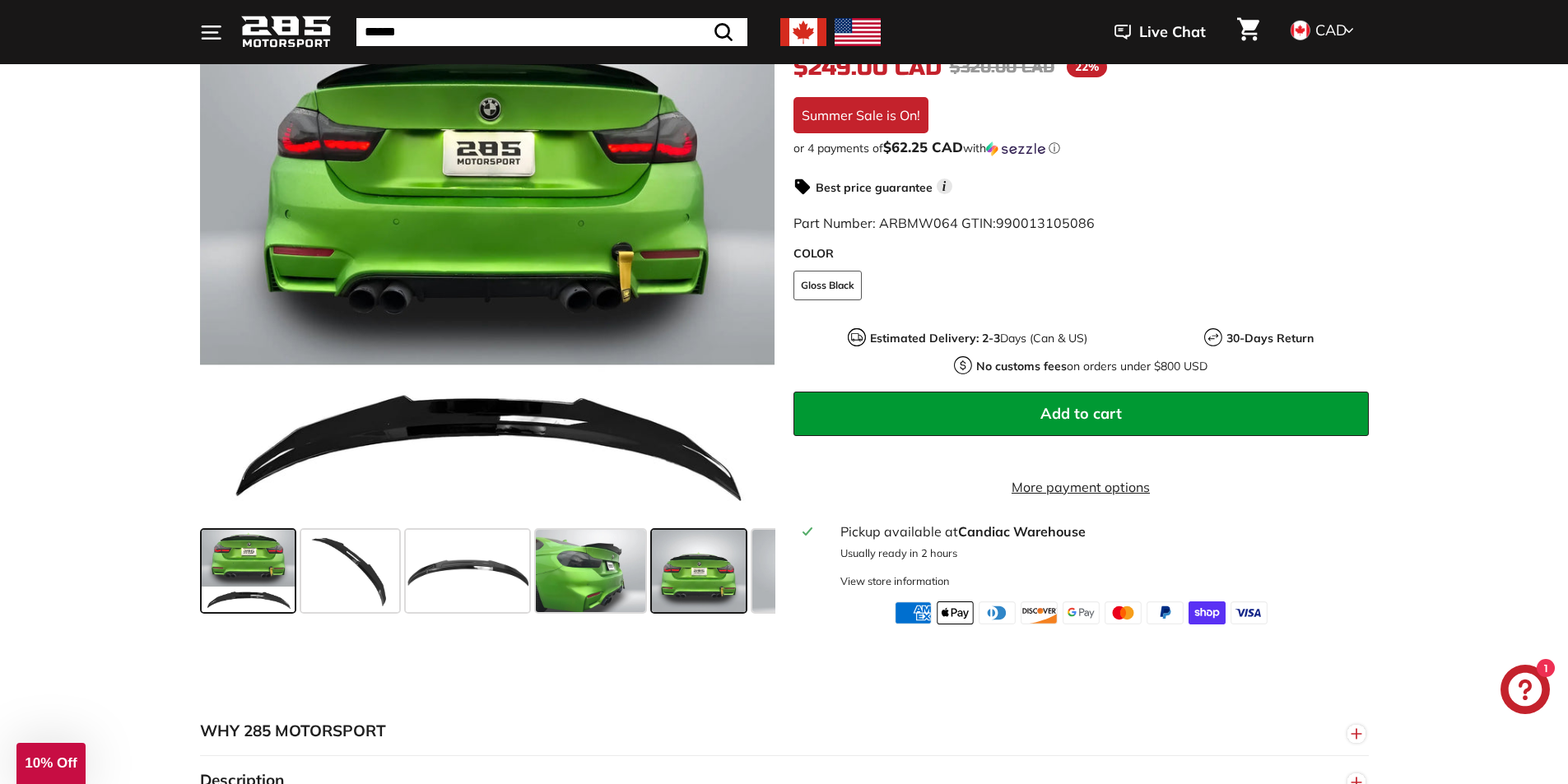
click at [659, 576] on span at bounding box center [698, 571] width 94 height 82
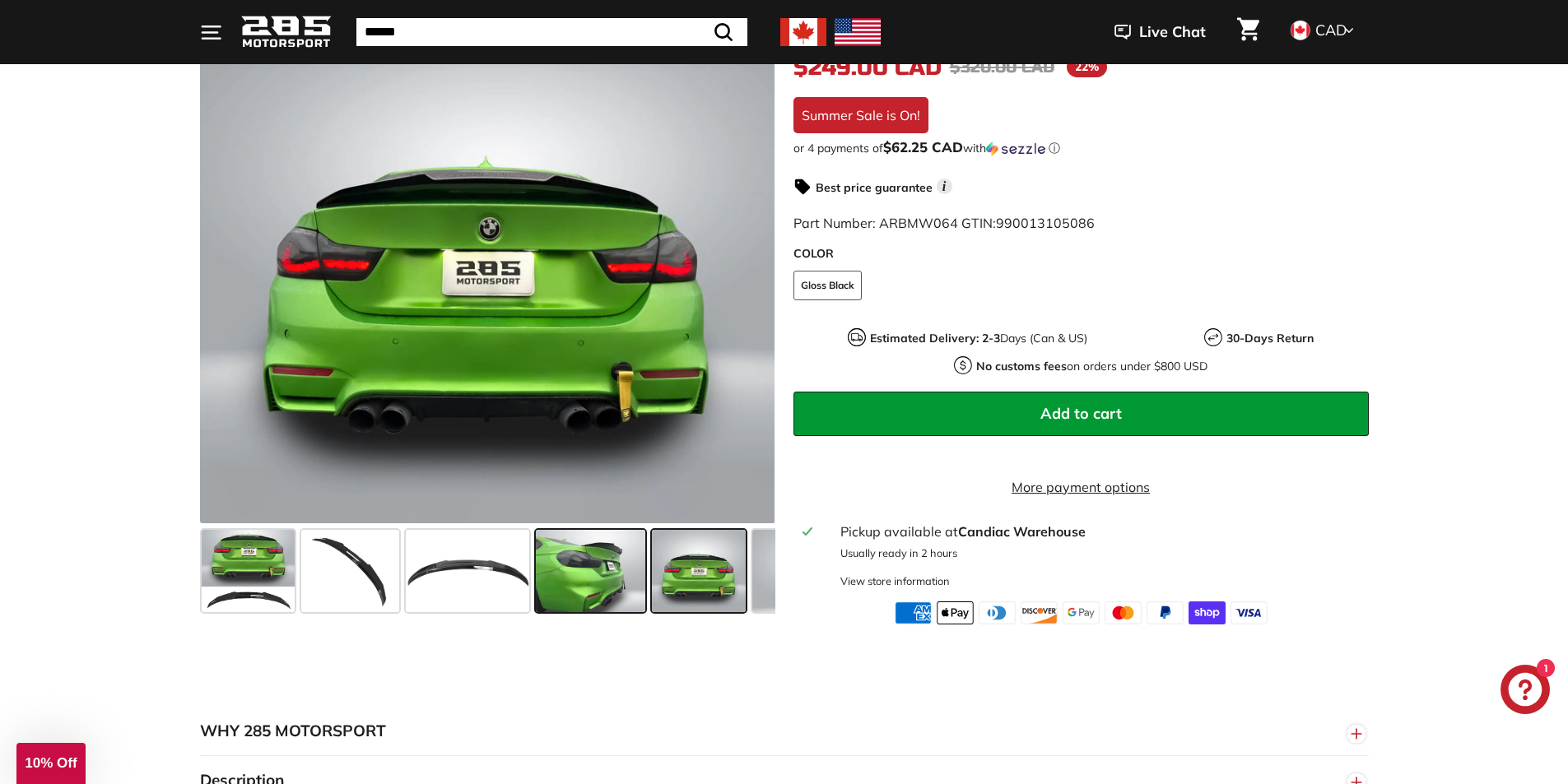
click at [587, 550] on span at bounding box center [590, 571] width 109 height 82
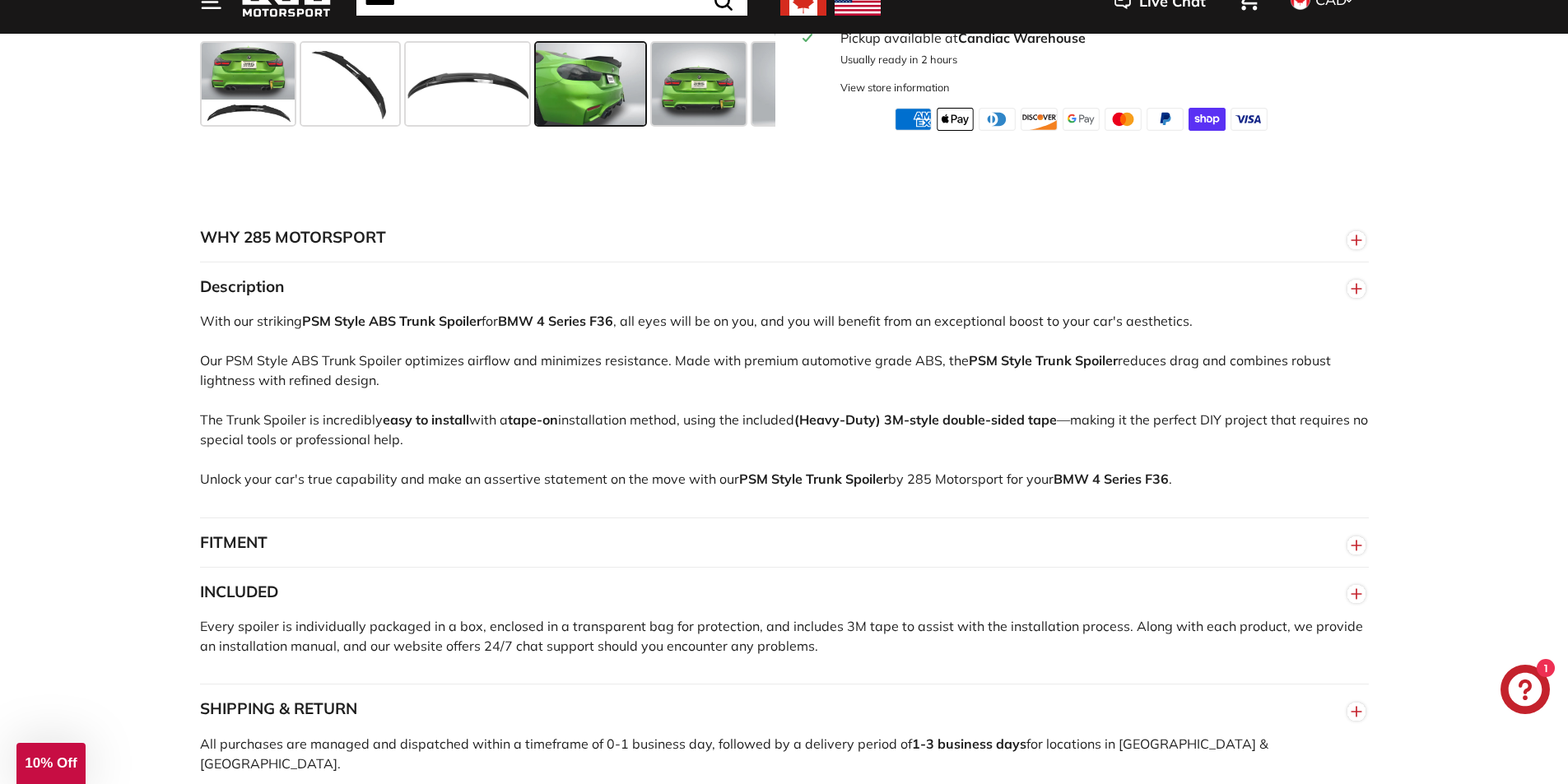
scroll to position [1316, 0]
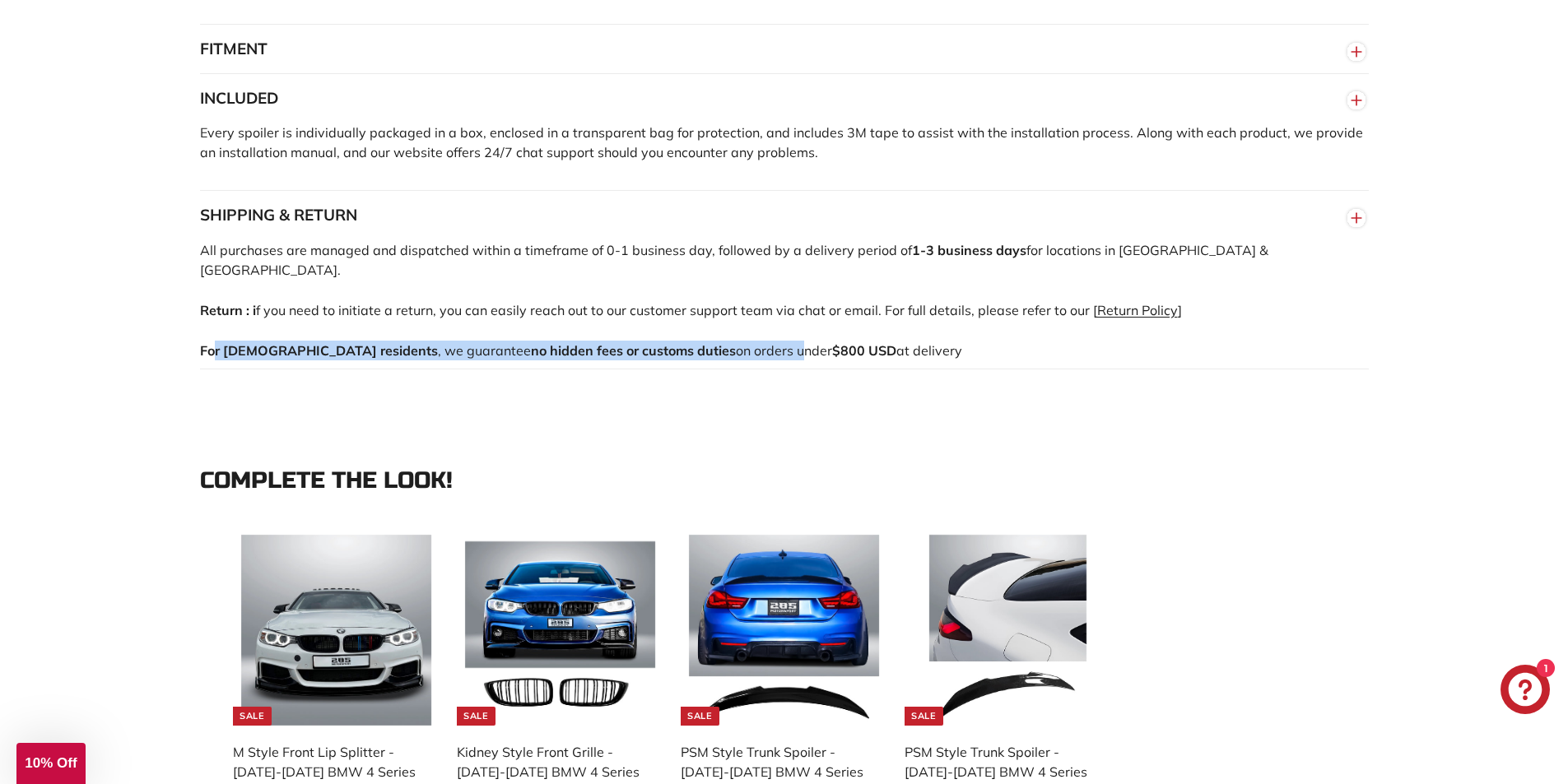
drag, startPoint x: 319, startPoint y: 340, endPoint x: 672, endPoint y: 359, distance: 353.5
click at [672, 359] on div "All purchases are managed and dispatched within a timeframe of 0-1 business day…" at bounding box center [784, 314] width 1168 height 149
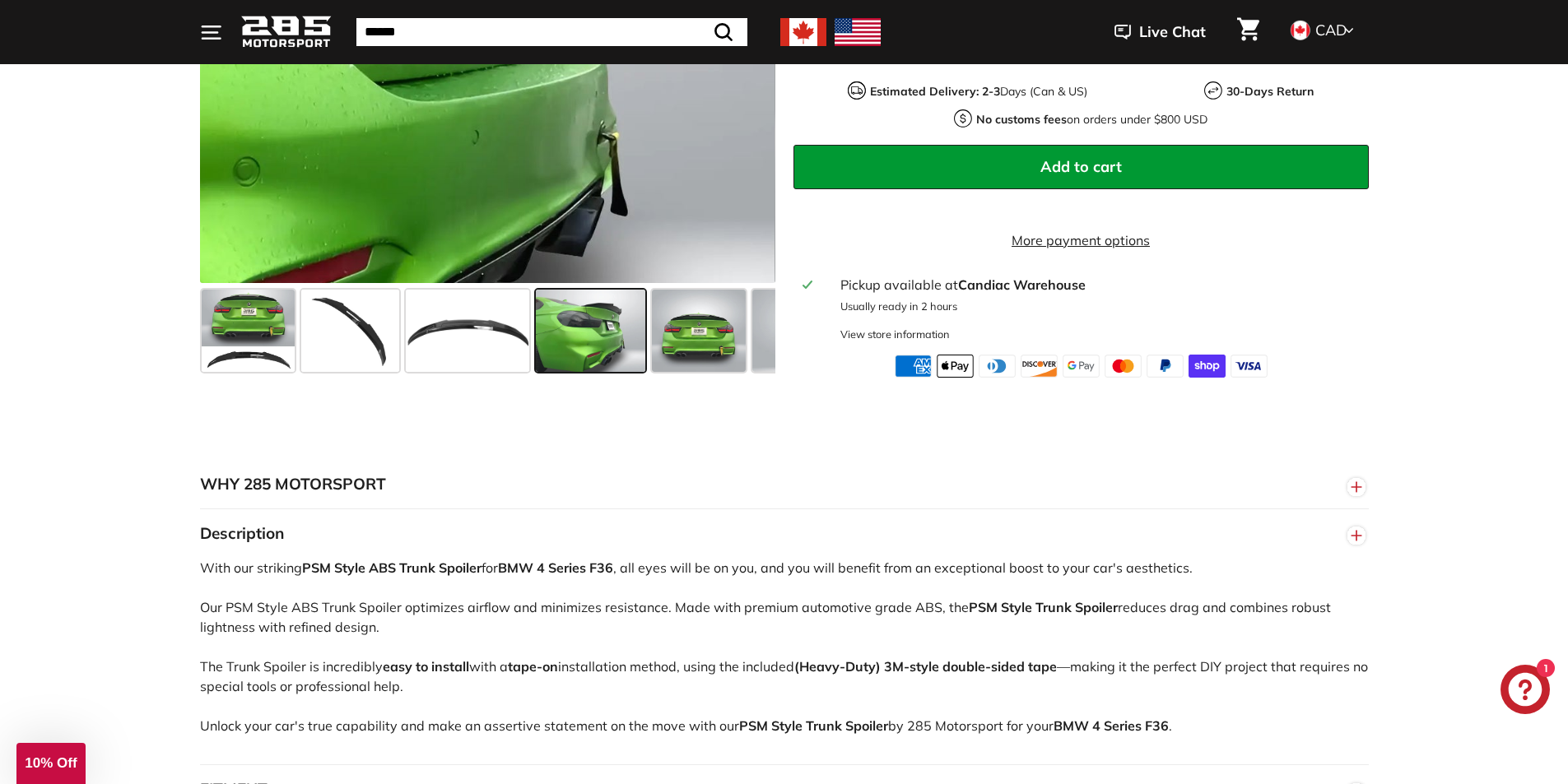
scroll to position [0, 0]
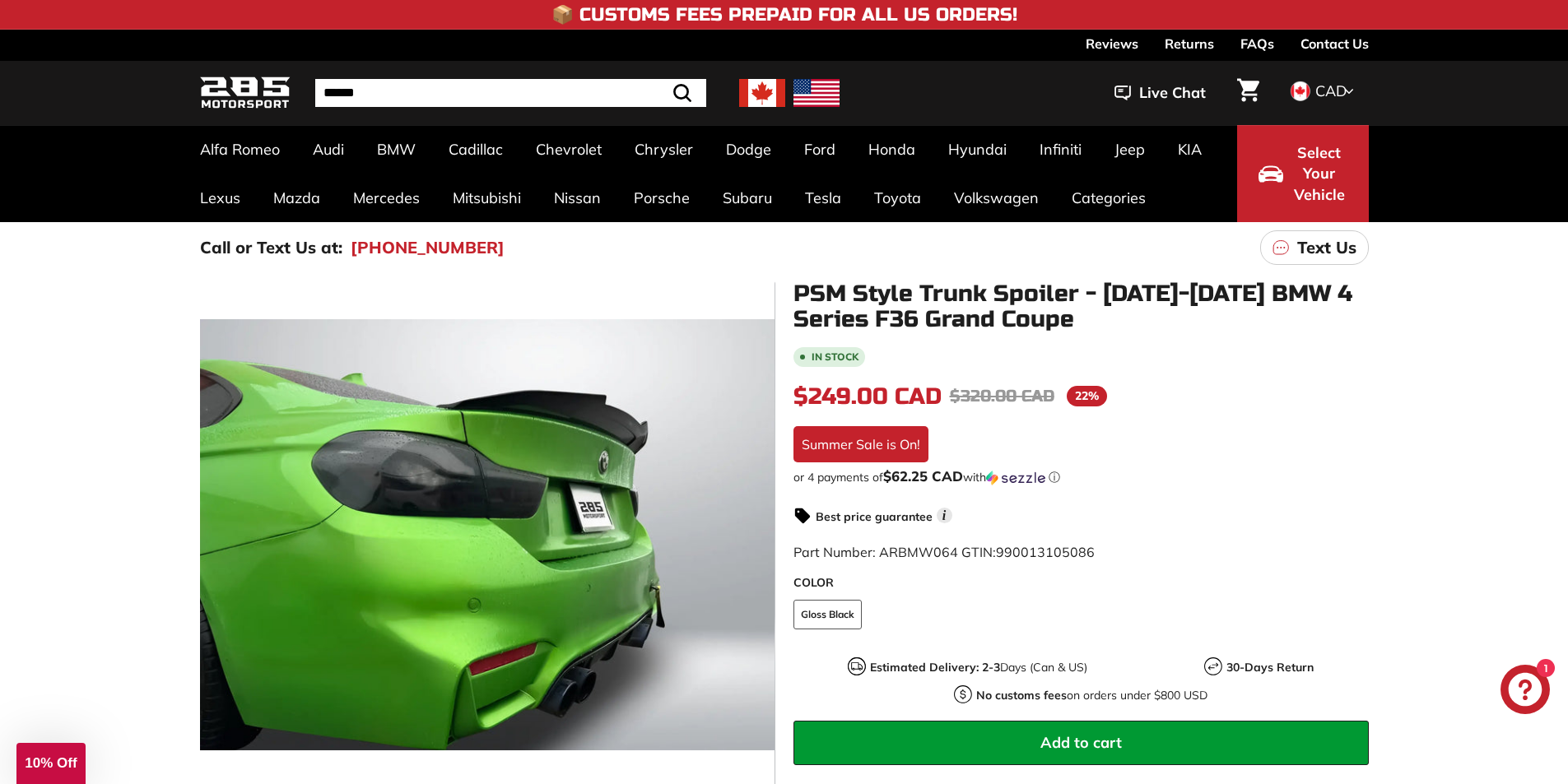
drag, startPoint x: 1434, startPoint y: 682, endPoint x: 1171, endPoint y: 545, distance: 296.5
click at [1171, 545] on div "Part Number: ARBMW064 GTIN: 990013105086" at bounding box center [1081, 552] width 575 height 20
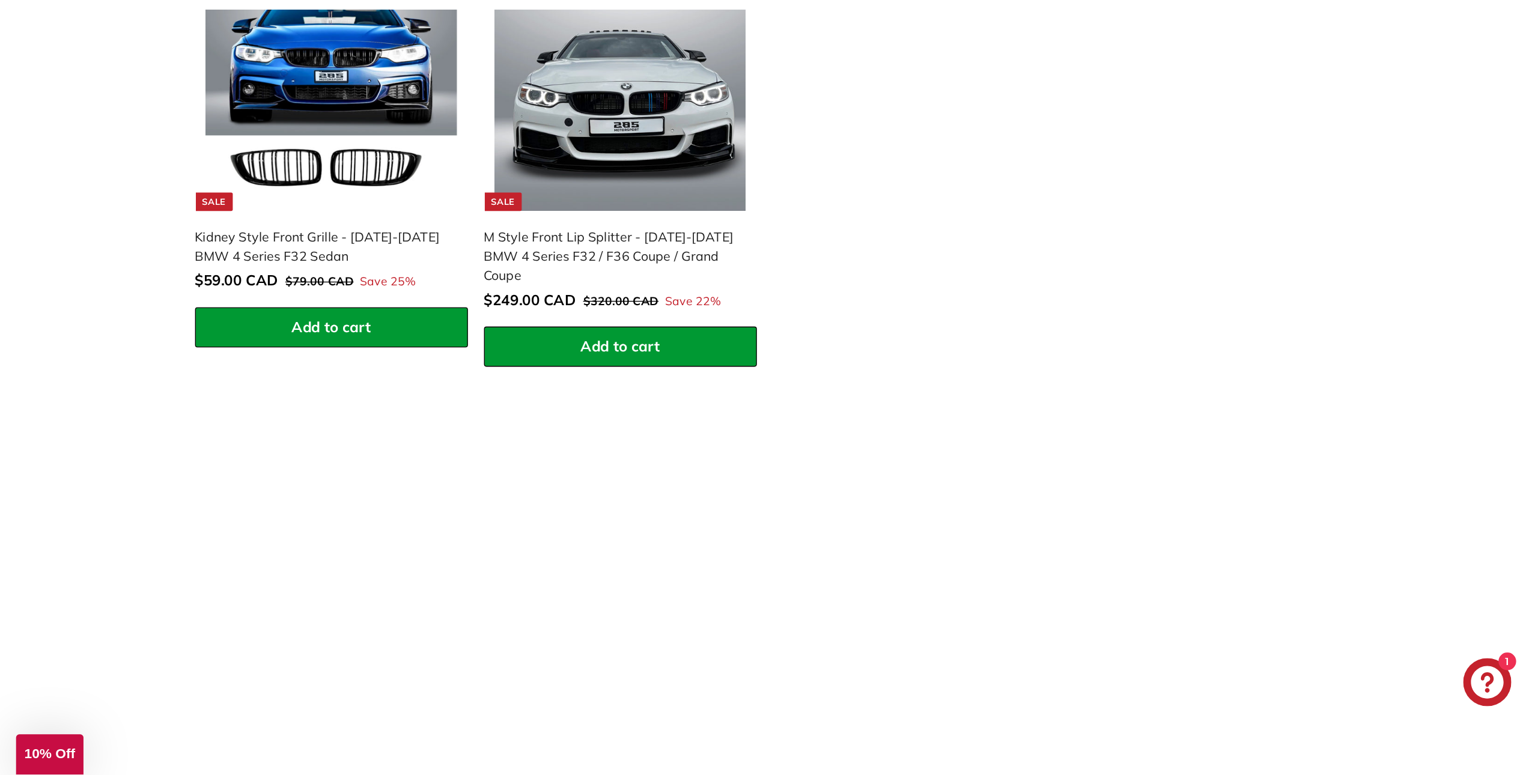
scroll to position [1982, 0]
